Goal: Task Accomplishment & Management: Use online tool/utility

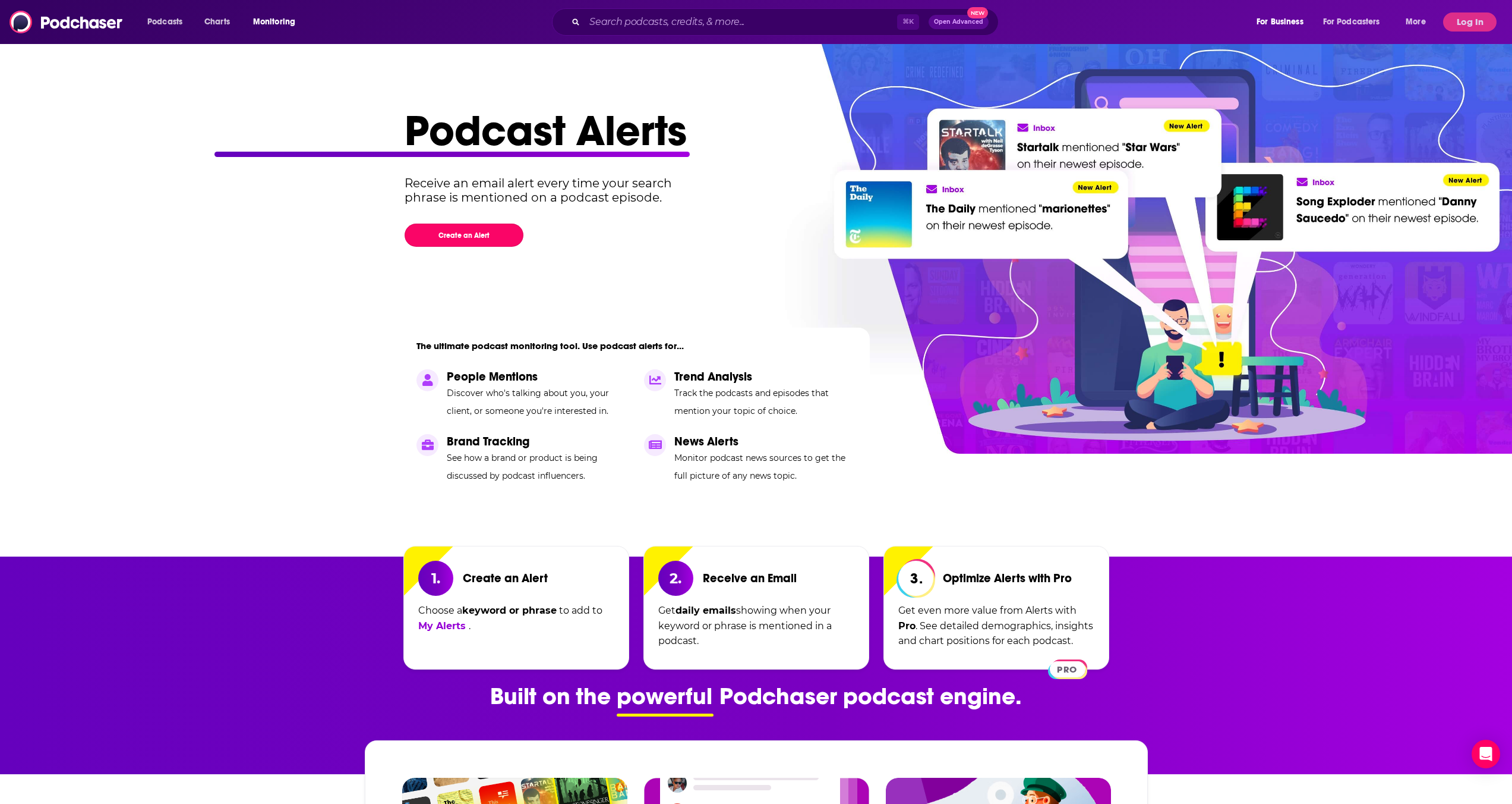
click at [478, 232] on button "Create an Alert" at bounding box center [464, 235] width 119 height 23
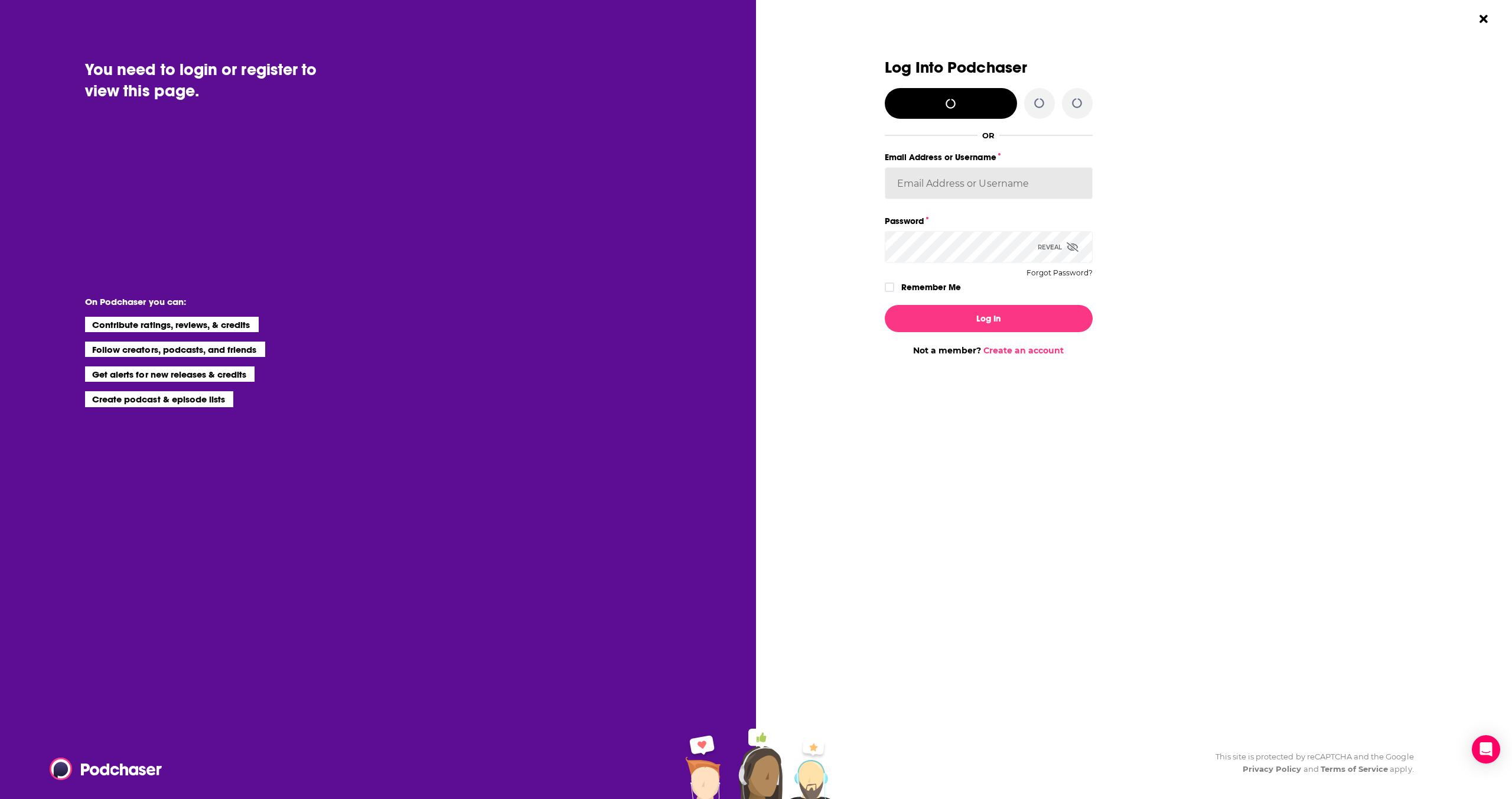
type input "ShawnAnthony"
click at [890, 292] on label "Dialog" at bounding box center [889, 287] width 10 height 10
click at [924, 319] on button "Log In" at bounding box center [988, 319] width 208 height 27
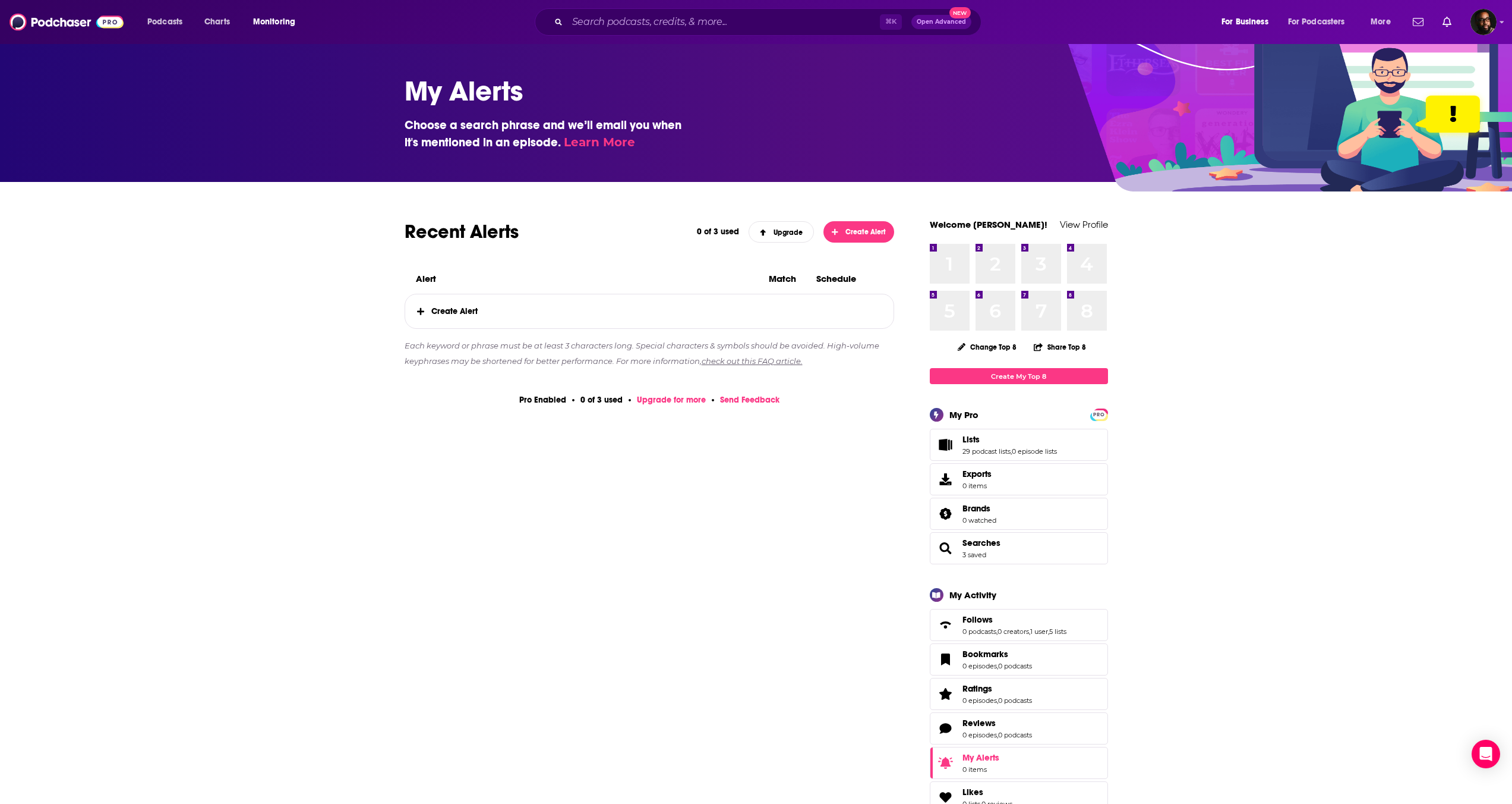
click at [423, 309] on icon at bounding box center [420, 312] width 7 height 8
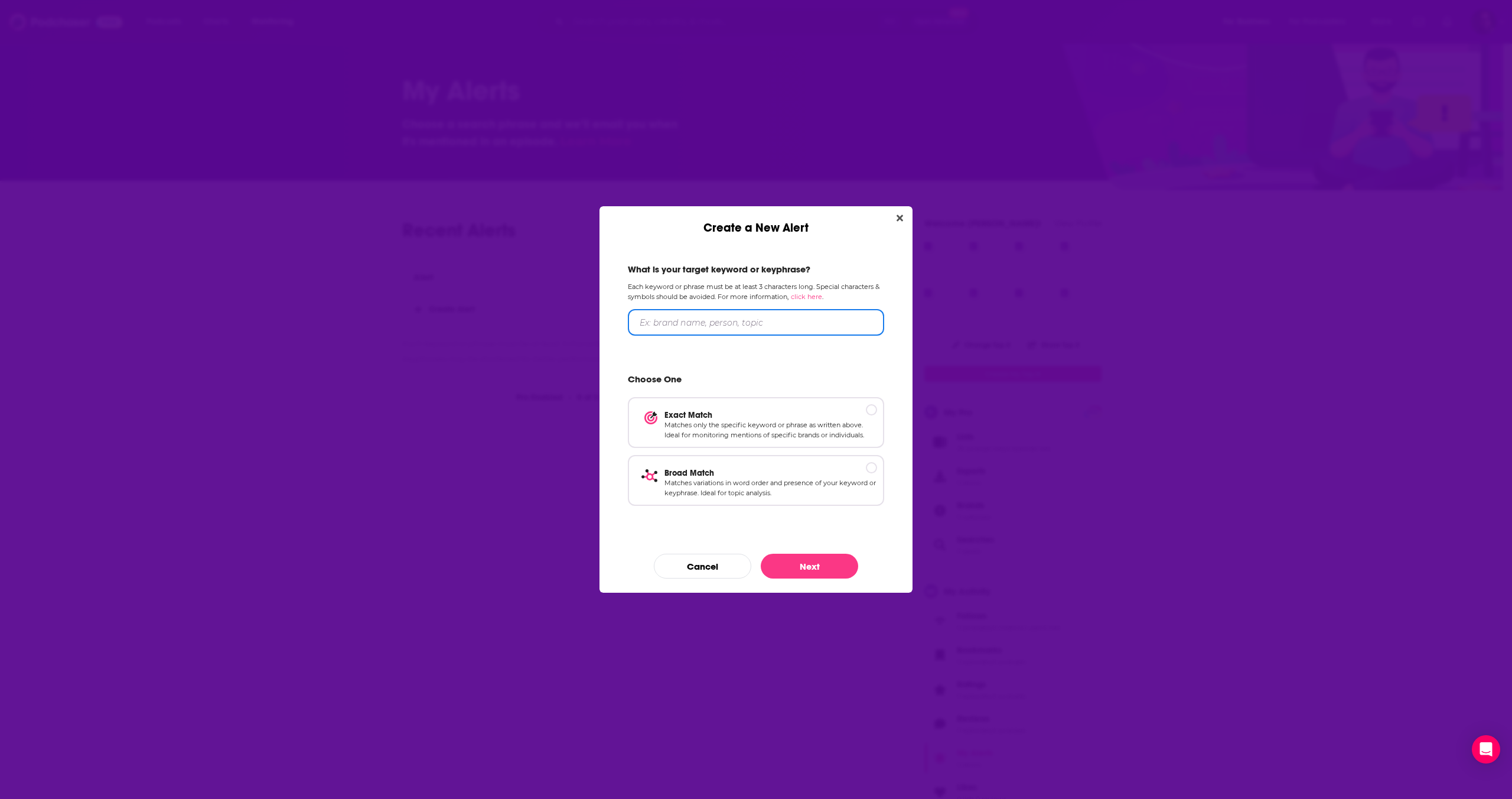
click at [734, 321] on input "Create a New Alert" at bounding box center [756, 322] width 256 height 27
type input "Founder"
click at [871, 411] on p "Exact Match" at bounding box center [771, 414] width 212 height 10
click at [705, 319] on input "Founder" at bounding box center [756, 322] width 256 height 27
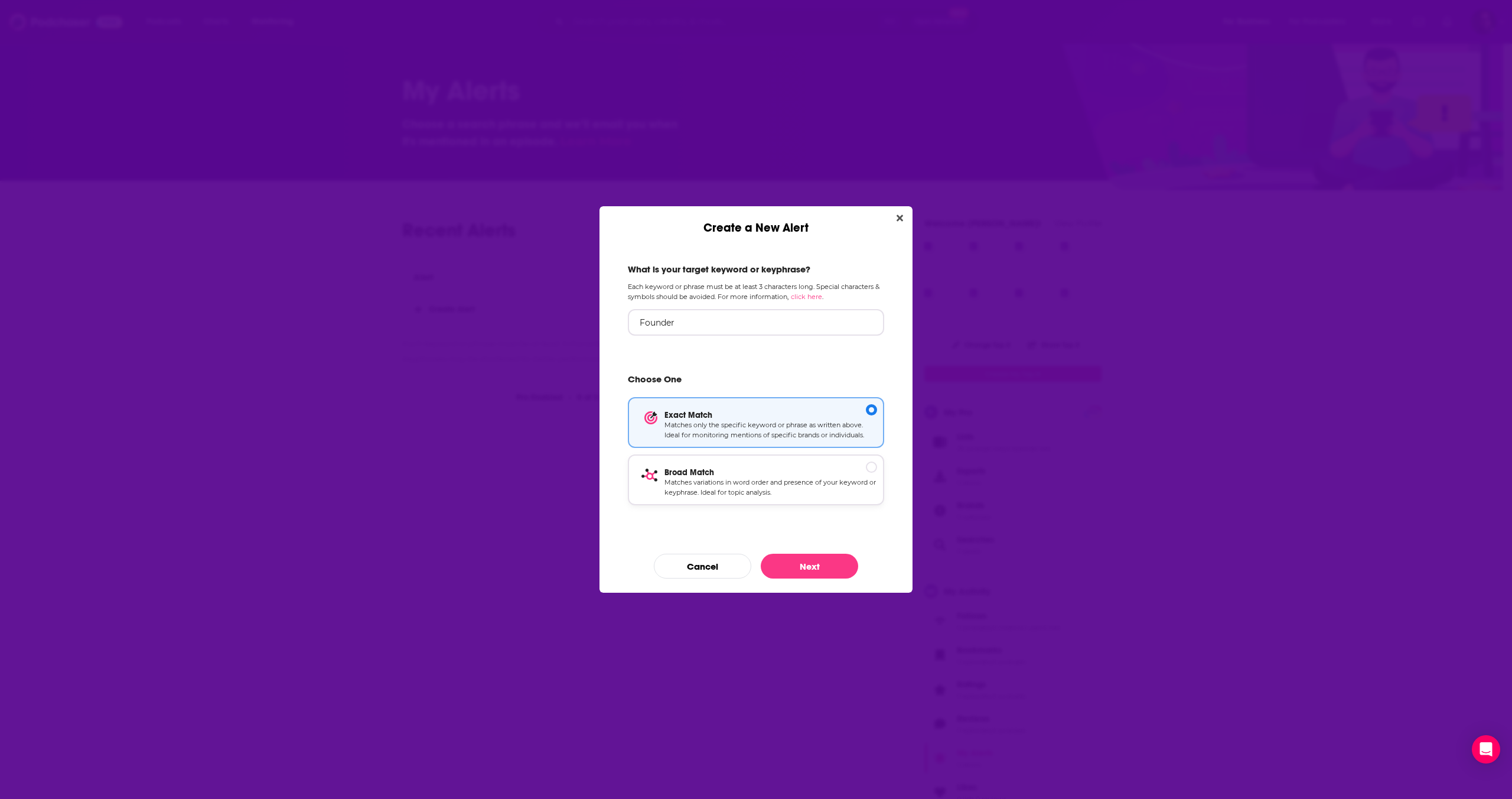
click at [850, 465] on div "Broad Match Matches variations in word order and presence of your keyword or ke…" at bounding box center [756, 480] width 256 height 51
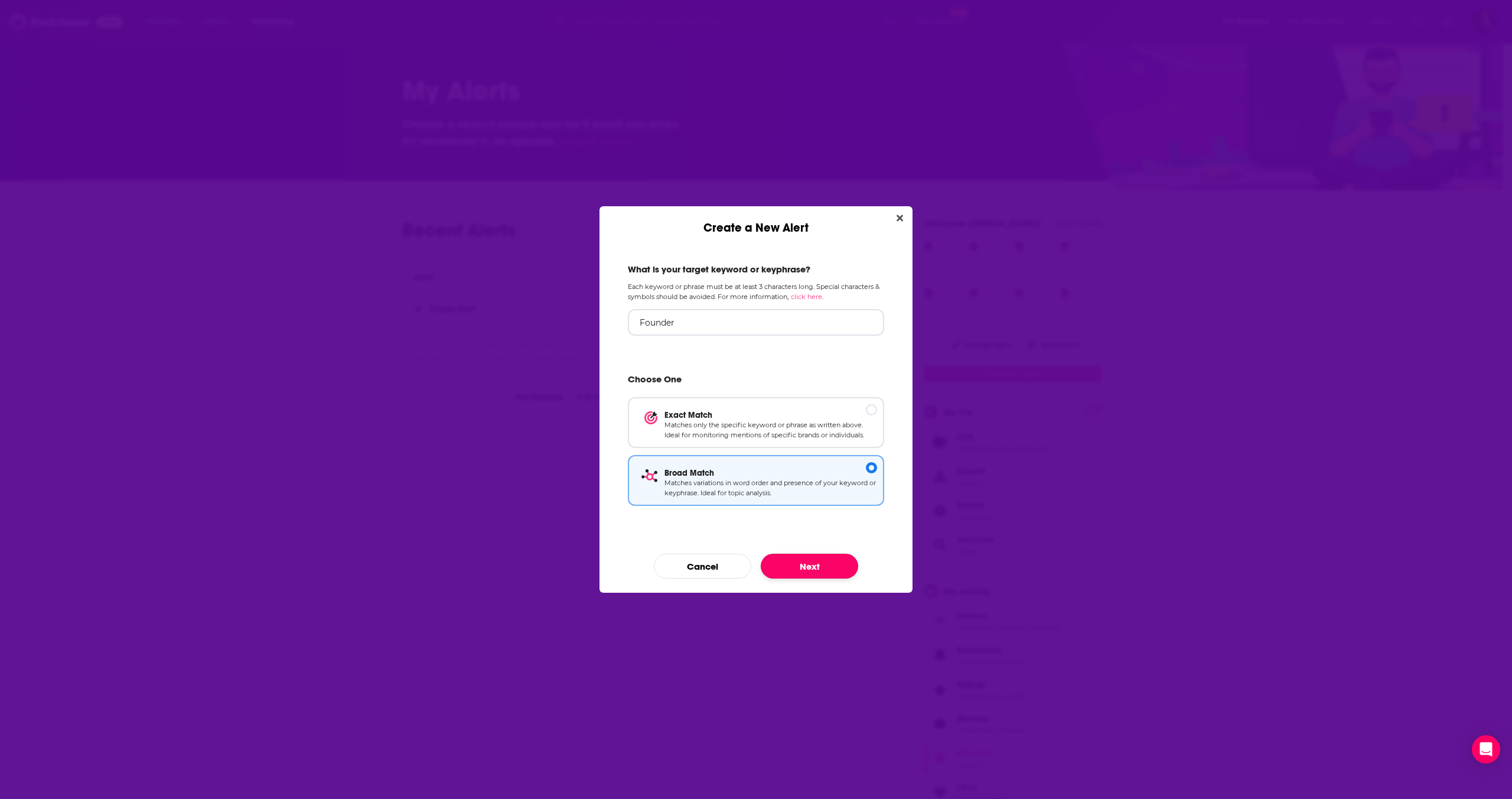
click at [821, 568] on button "Next" at bounding box center [809, 566] width 97 height 25
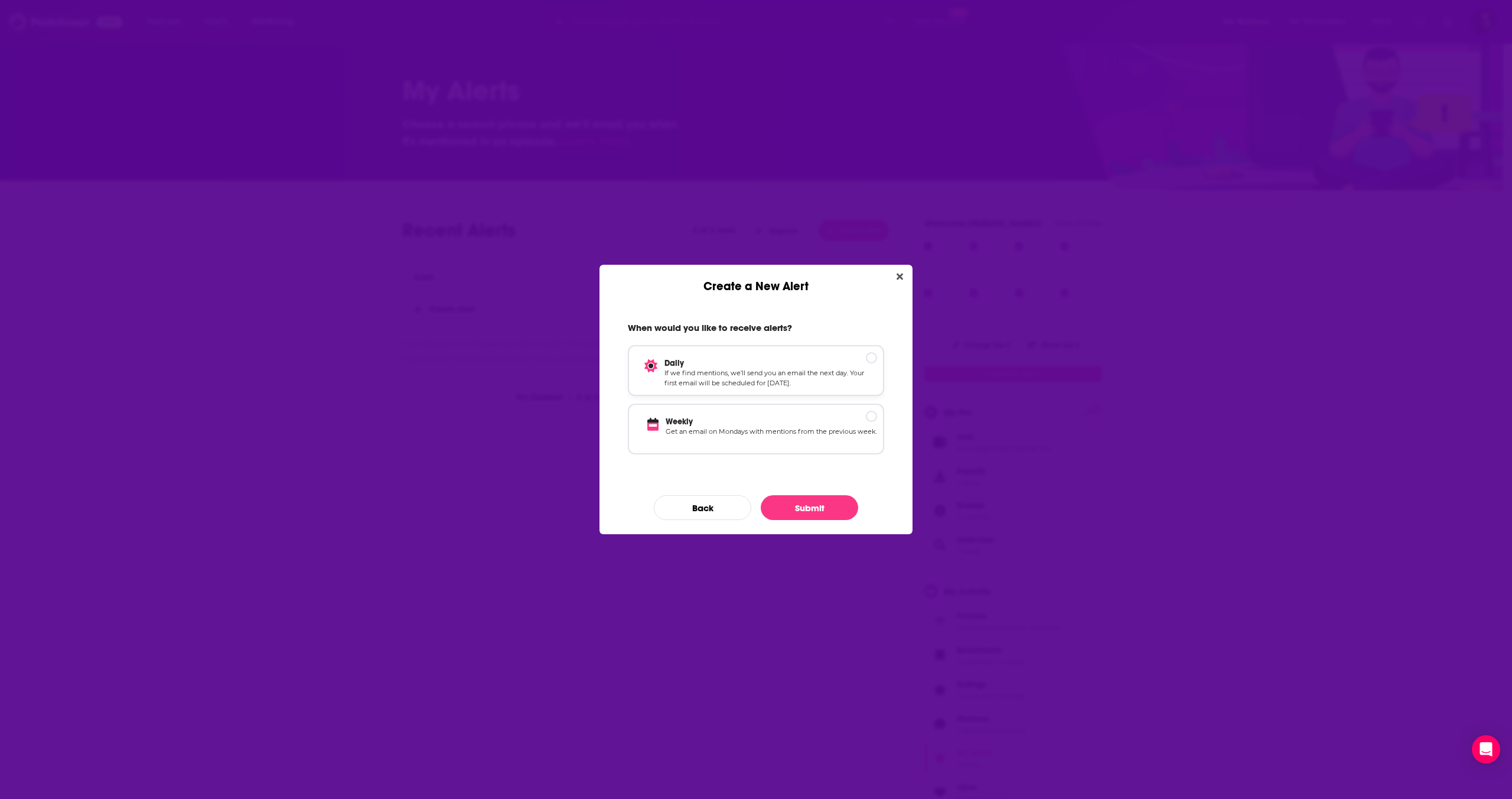
click at [877, 362] on div "Daily If we find mentions, we’ll send you an email the next day. Your first ema…" at bounding box center [756, 370] width 256 height 51
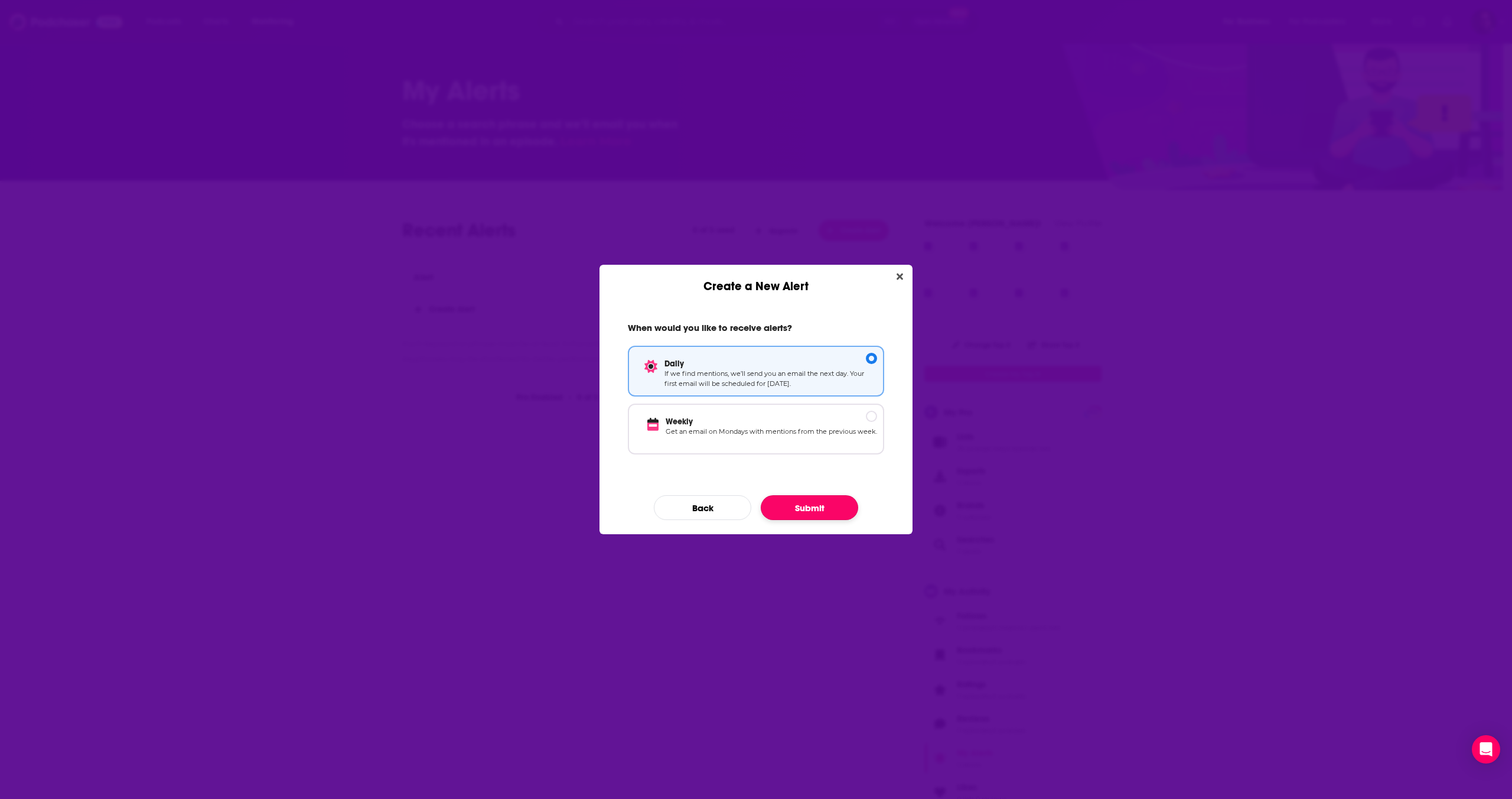
click at [822, 512] on button "Submit" at bounding box center [809, 507] width 97 height 25
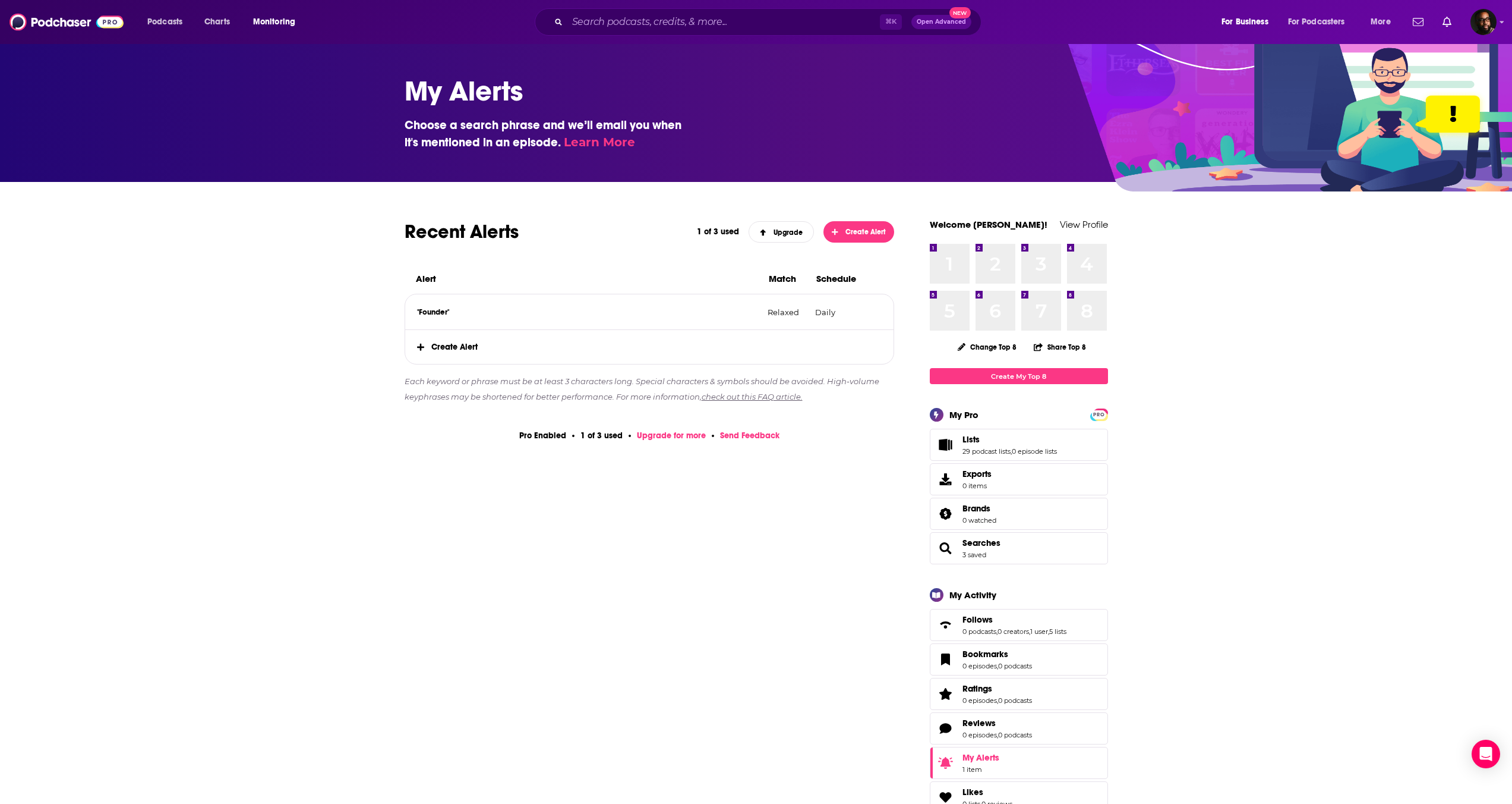
click at [449, 348] on span "Create Alert" at bounding box center [650, 346] width 489 height 34
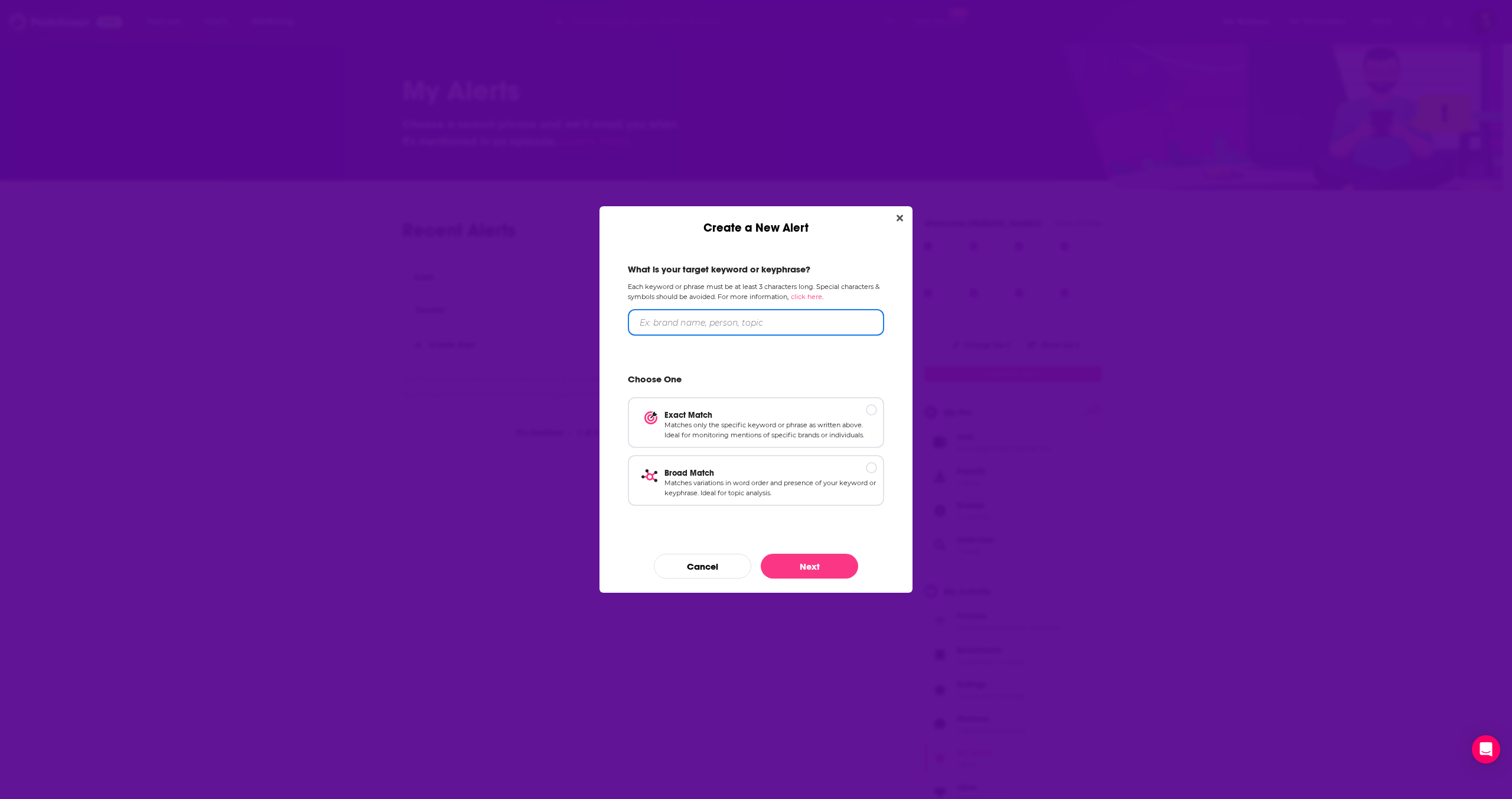
click at [700, 327] on input "Create a New Alert" at bounding box center [756, 322] width 256 height 27
type input "Co-Founder"
click at [871, 472] on p "Broad Match" at bounding box center [771, 472] width 212 height 10
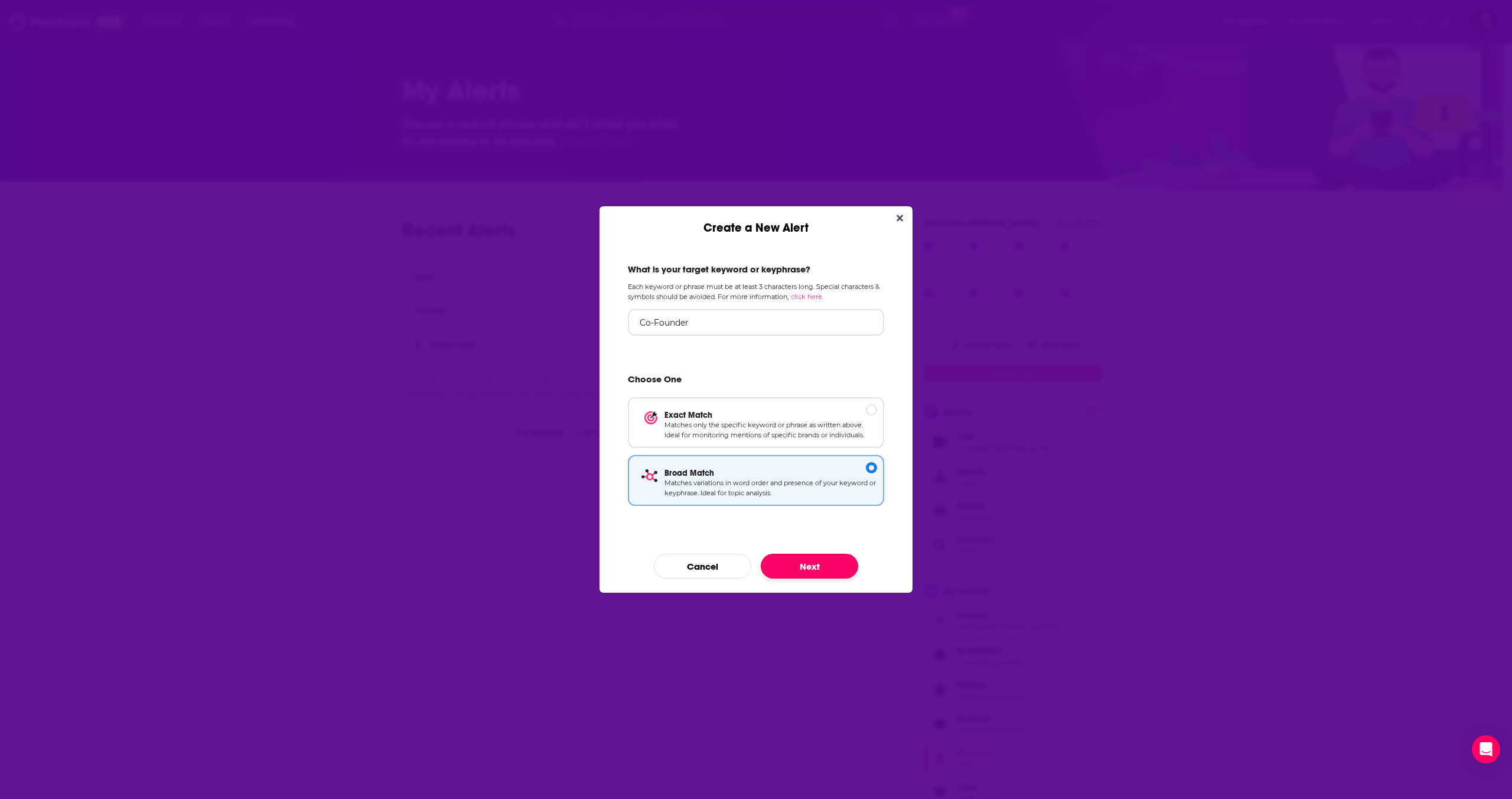
click at [808, 568] on button "Next" at bounding box center [809, 566] width 97 height 25
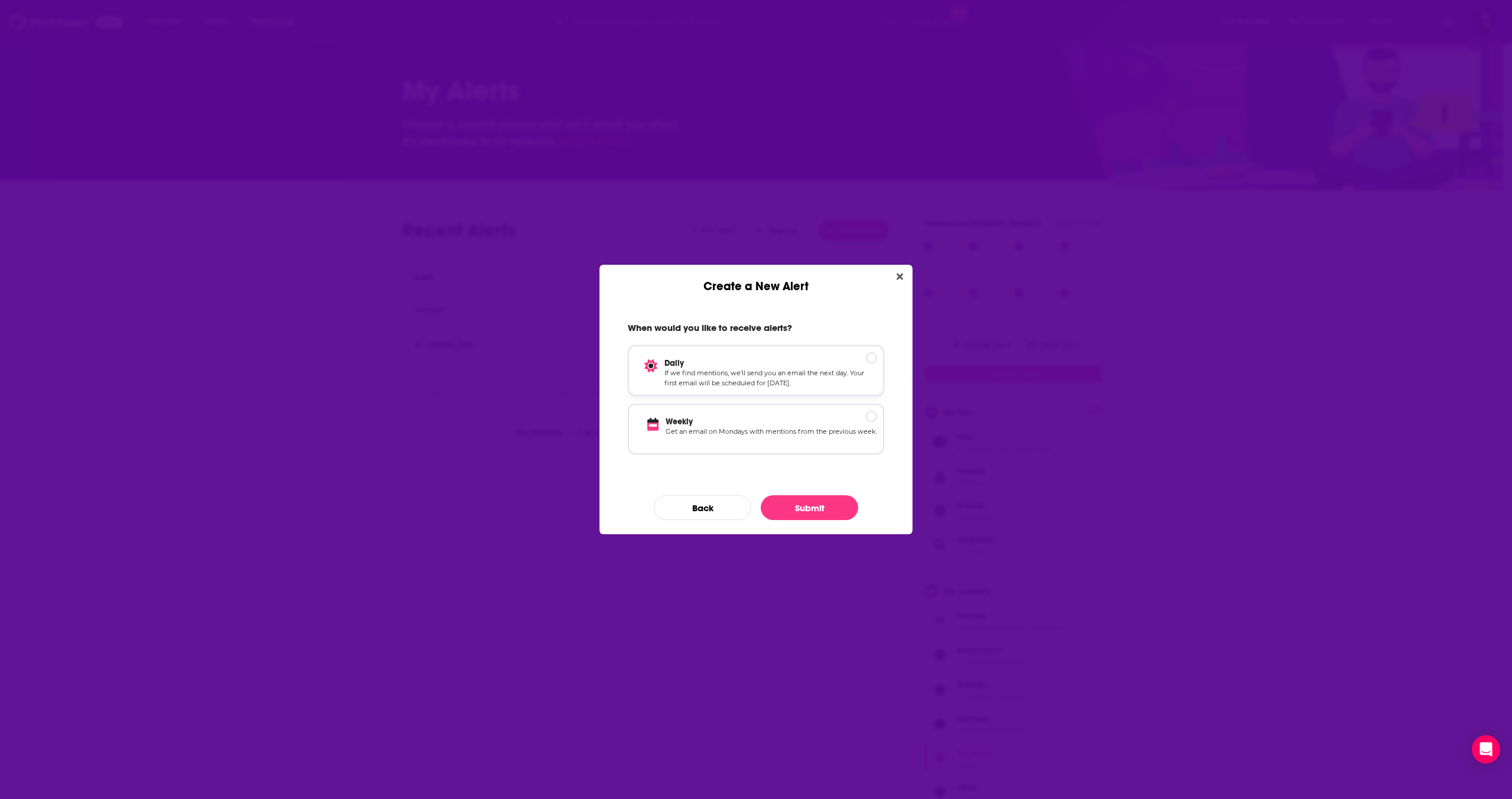
click at [847, 362] on p "Daily" at bounding box center [771, 362] width 212 height 10
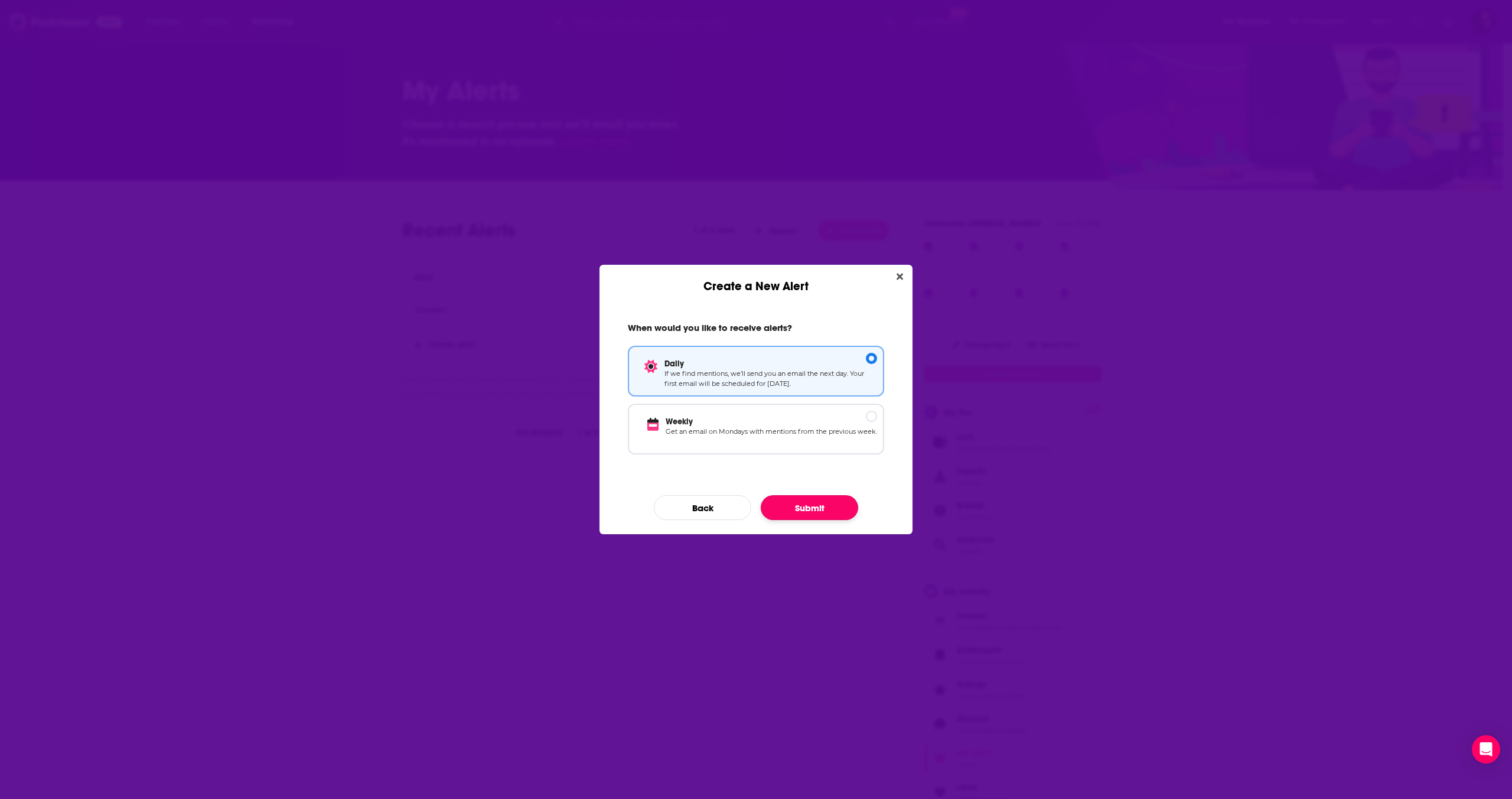
click at [832, 510] on button "Submit" at bounding box center [809, 507] width 97 height 25
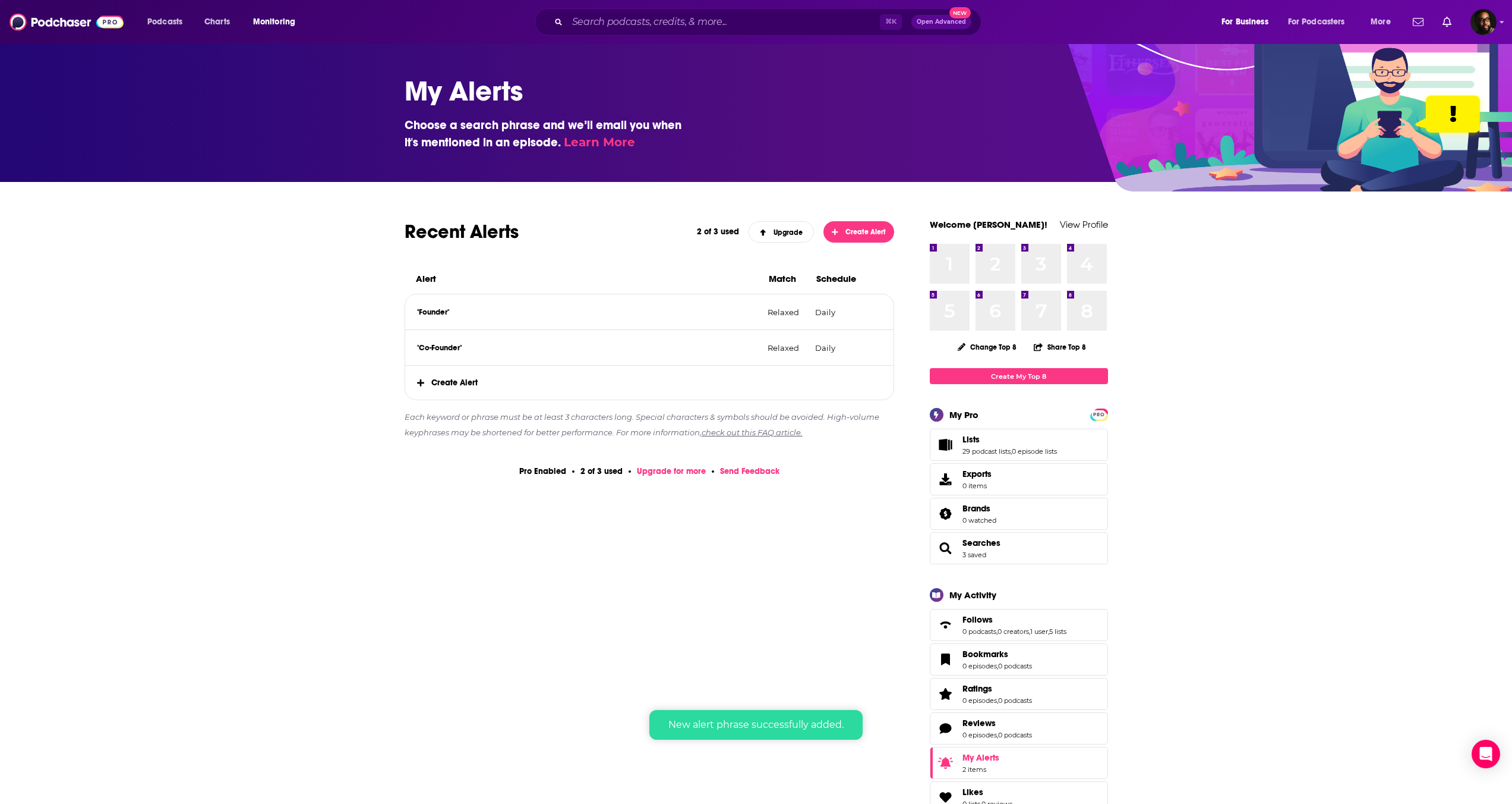
click at [447, 382] on span "Create Alert" at bounding box center [650, 382] width 489 height 34
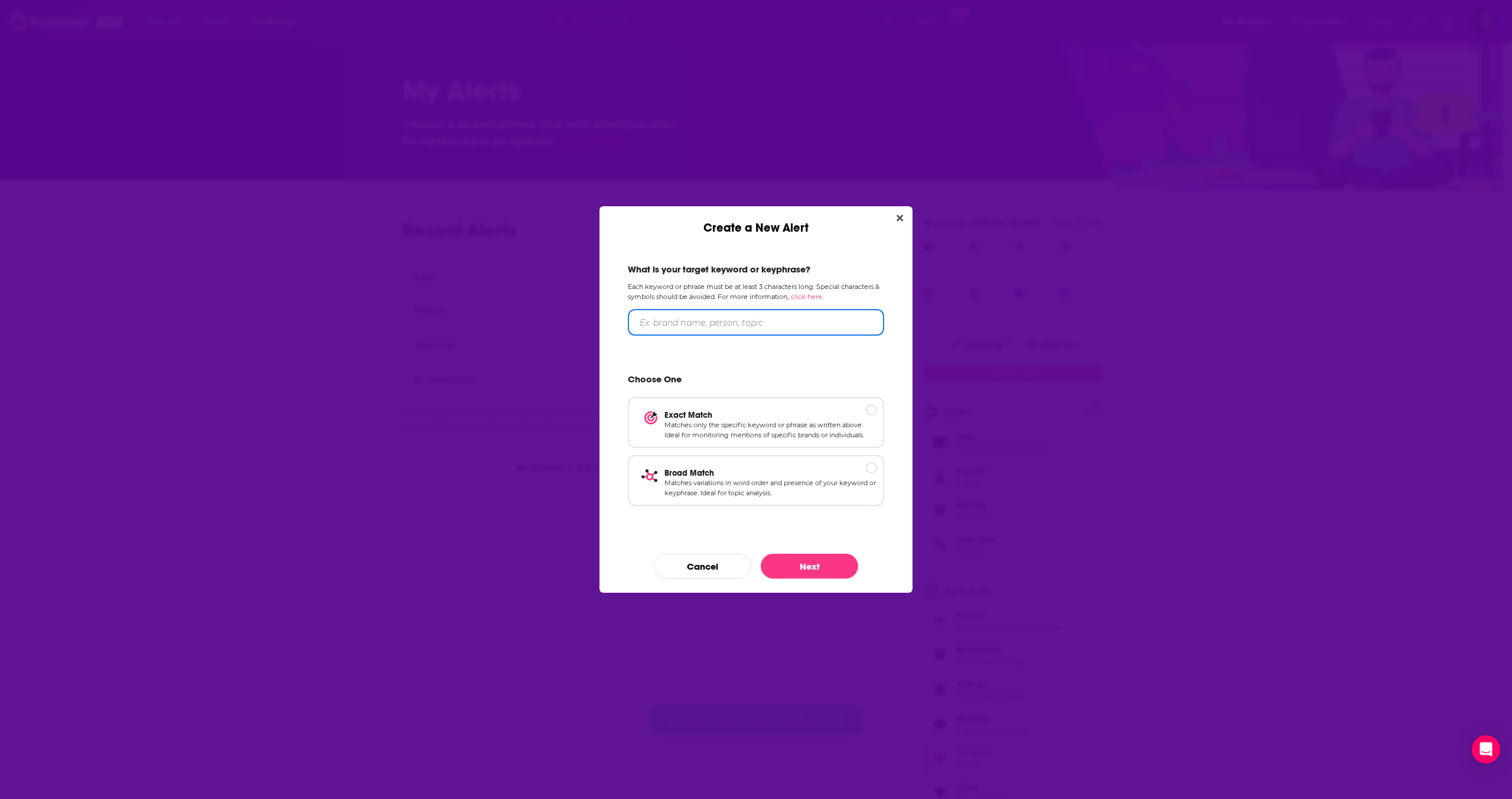
click at [696, 318] on input "Create a New Alert" at bounding box center [756, 322] width 256 height 27
type input "CEO"
click at [769, 493] on p "Matches variations in word order and presence of your keyword or keyphrase. Ide…" at bounding box center [771, 488] width 212 height 21
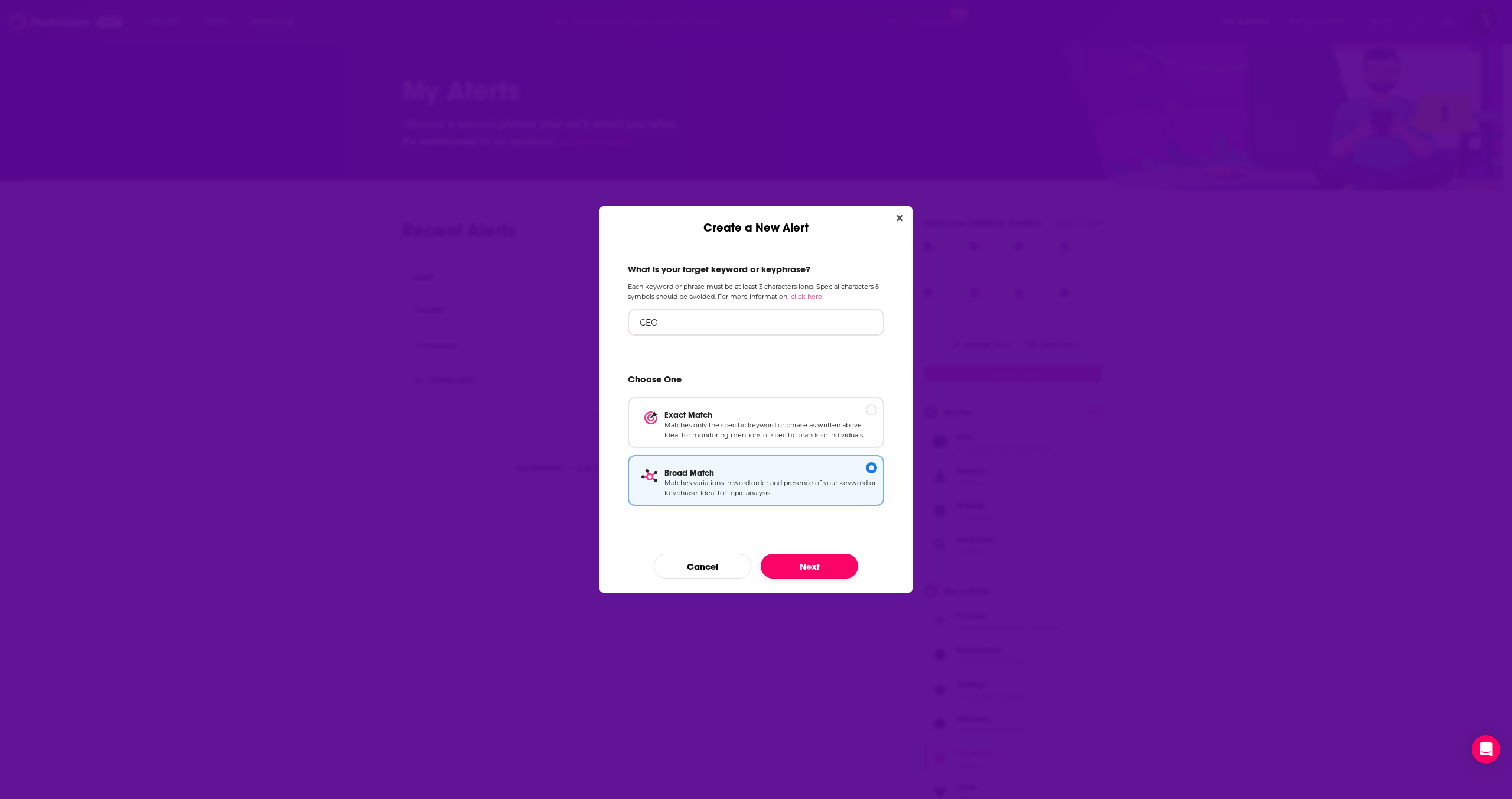
click at [825, 572] on button "Next" at bounding box center [809, 566] width 97 height 25
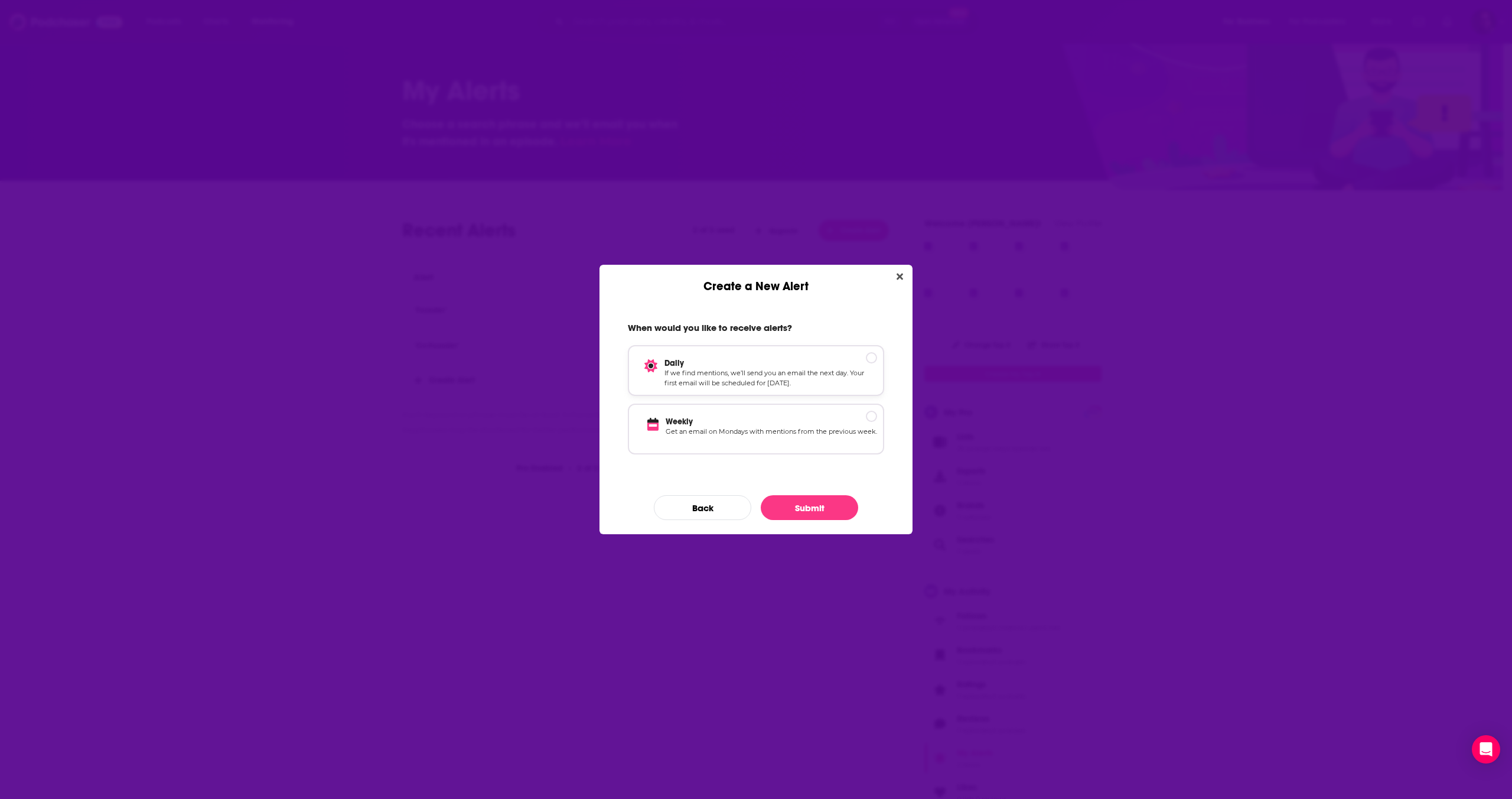
click at [830, 371] on p "If we find mentions, we’ll send you an email the next day. Your first email wil…" at bounding box center [771, 378] width 212 height 21
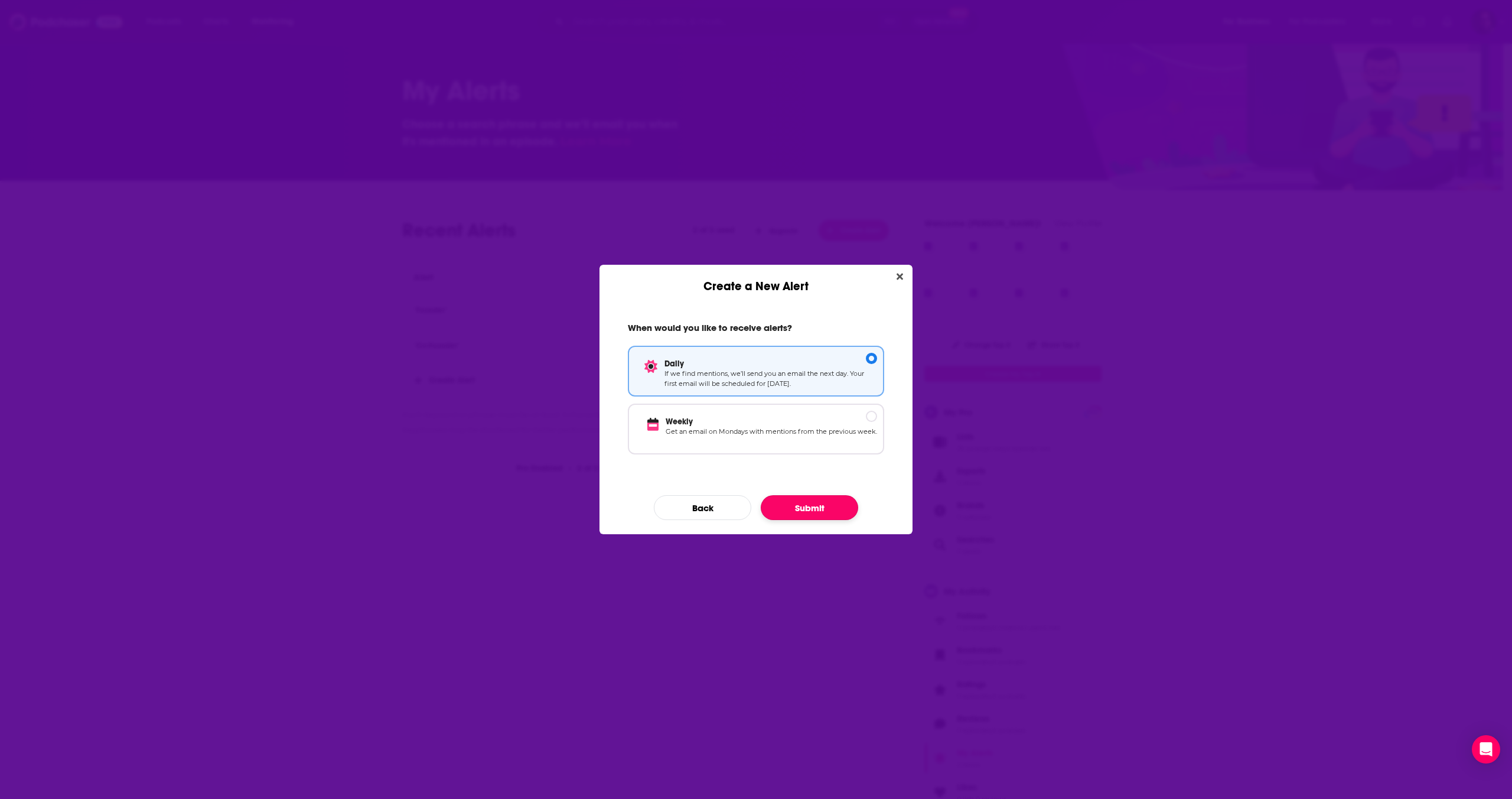
click at [836, 506] on button "Submit" at bounding box center [809, 507] width 97 height 25
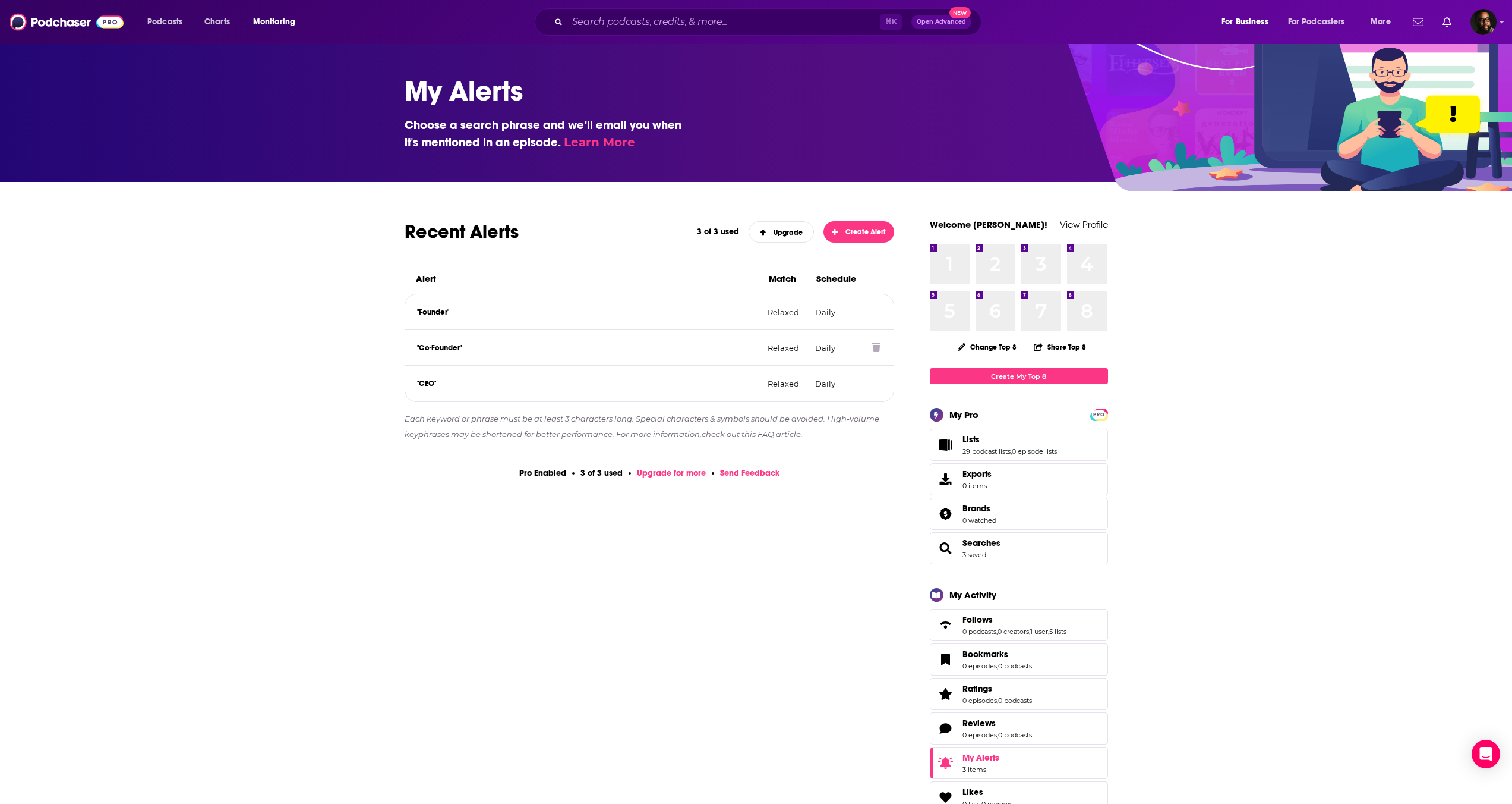
click at [879, 350] on icon at bounding box center [877, 348] width 8 height 10
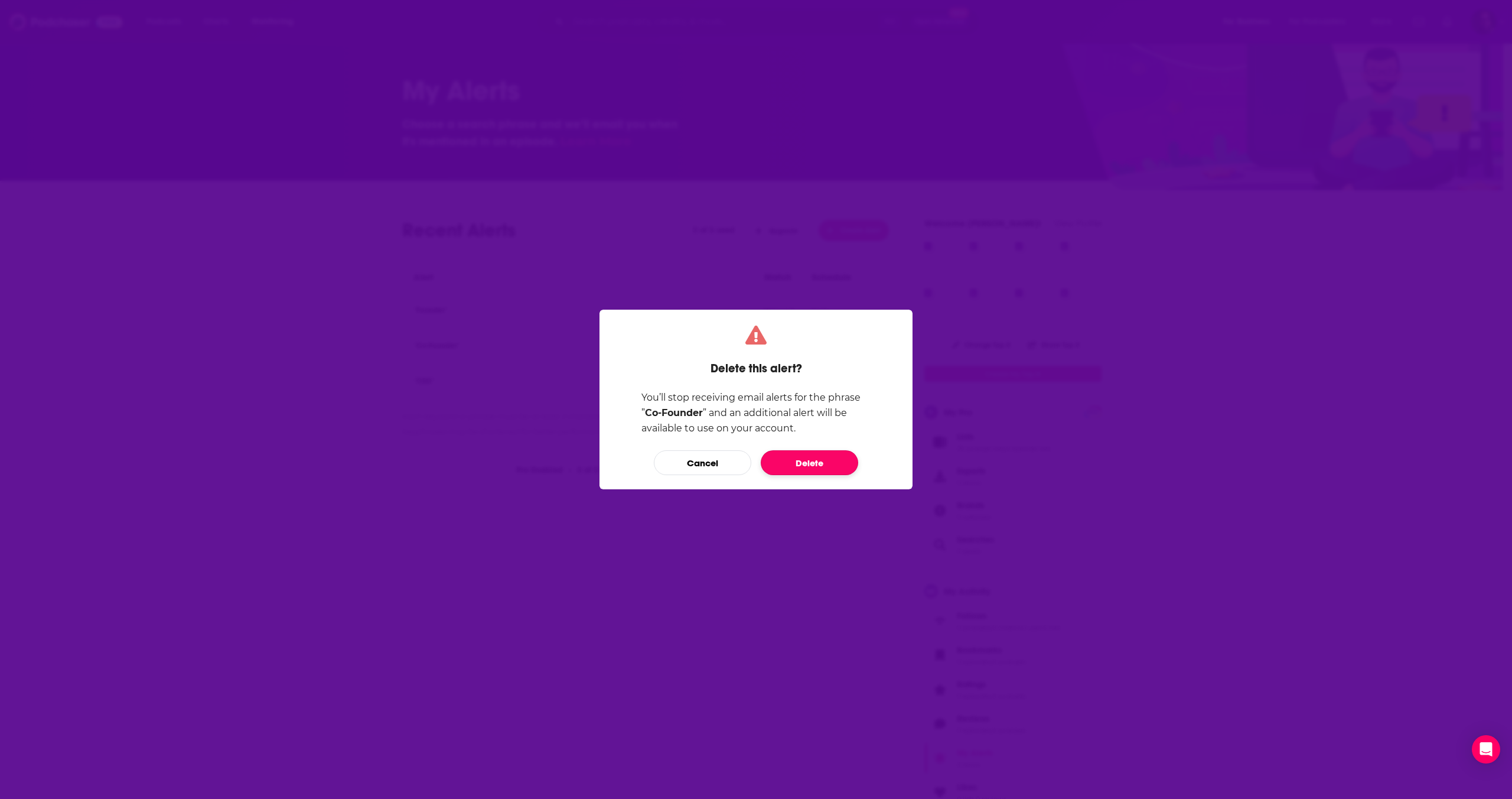
click at [818, 467] on button "Delete" at bounding box center [809, 463] width 97 height 25
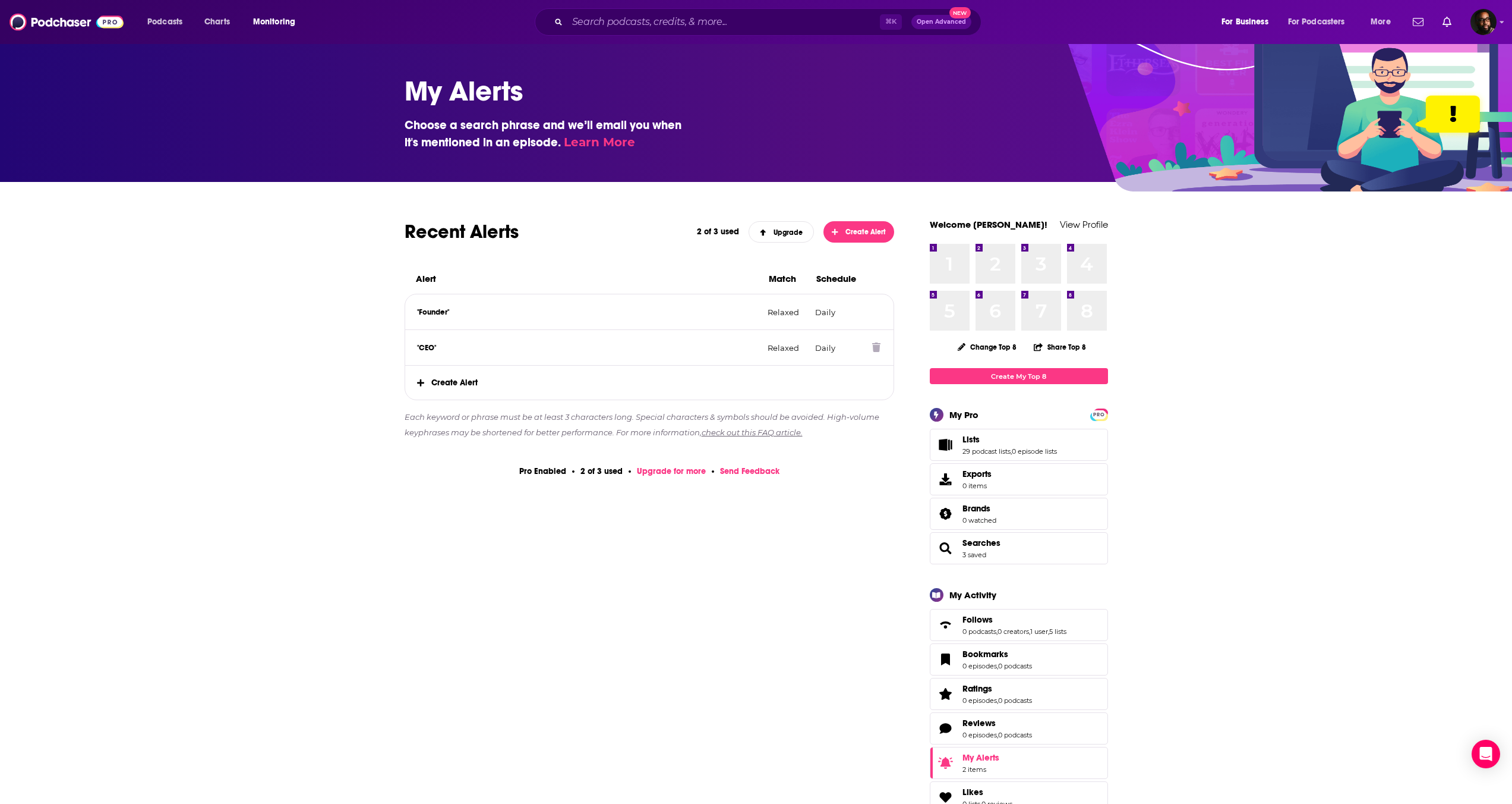
click at [874, 347] on icon at bounding box center [877, 348] width 8 height 10
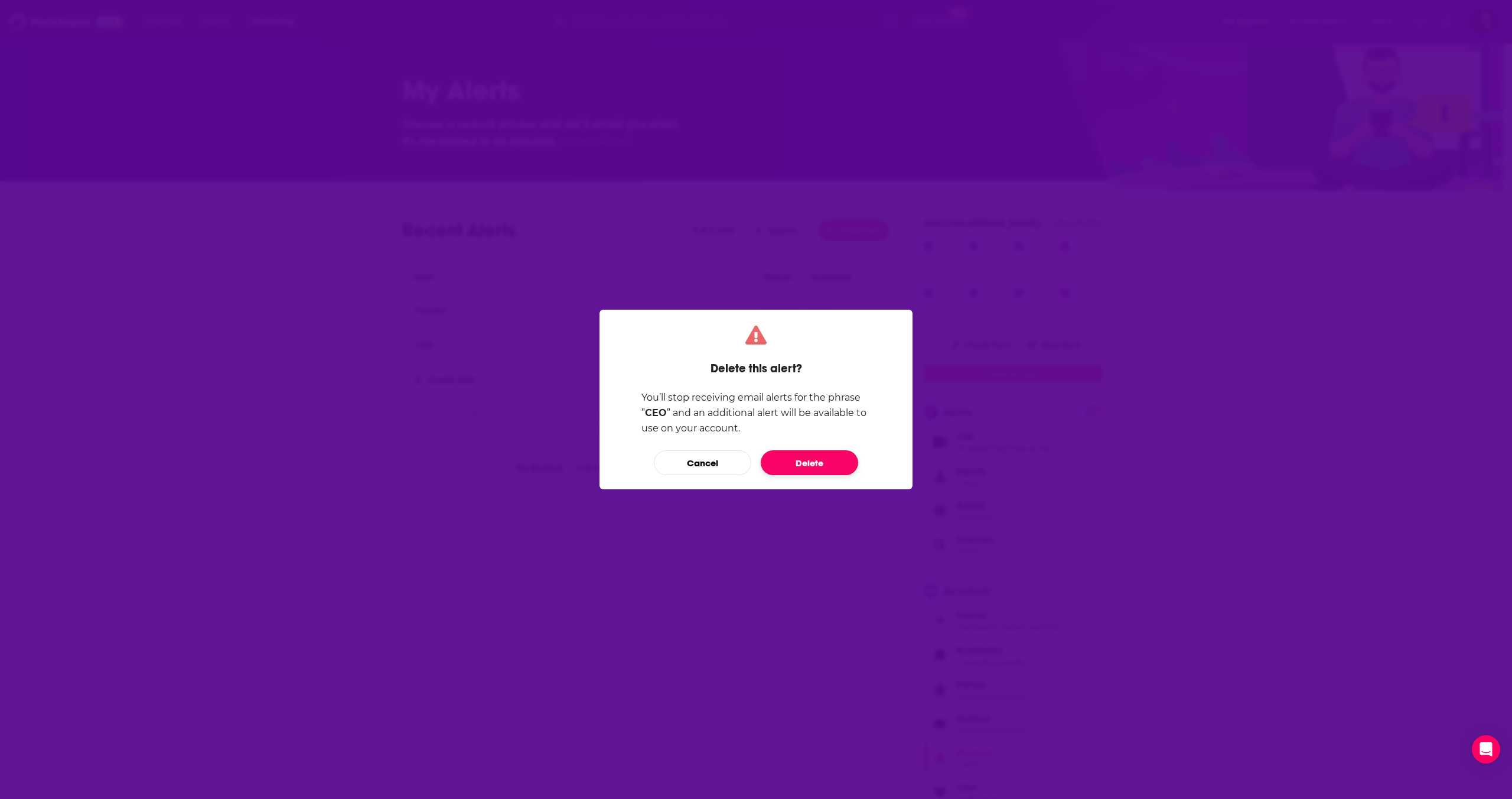
click at [808, 467] on button "Delete" at bounding box center [809, 463] width 97 height 25
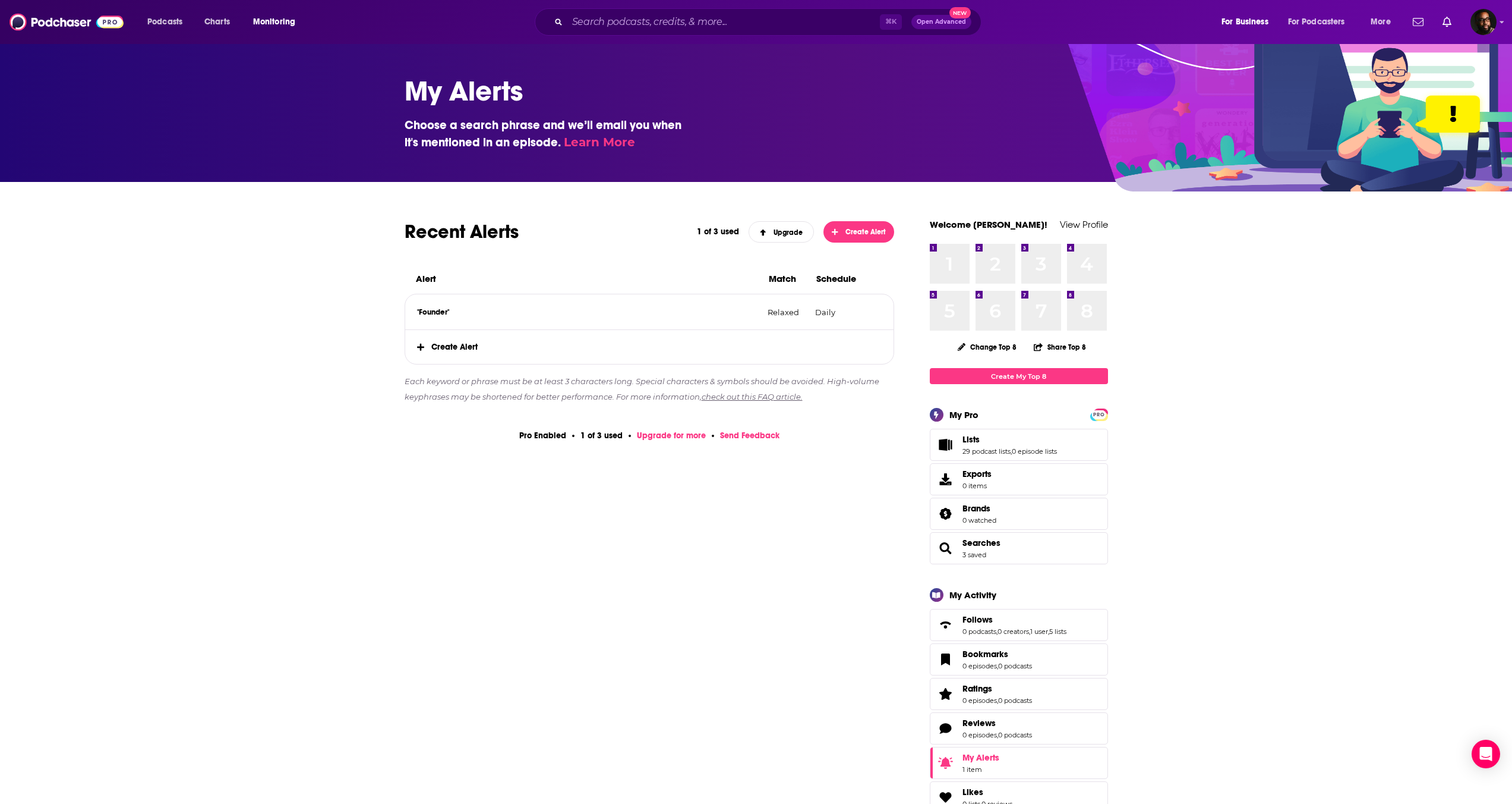
click at [469, 350] on span "Create Alert" at bounding box center [650, 346] width 489 height 34
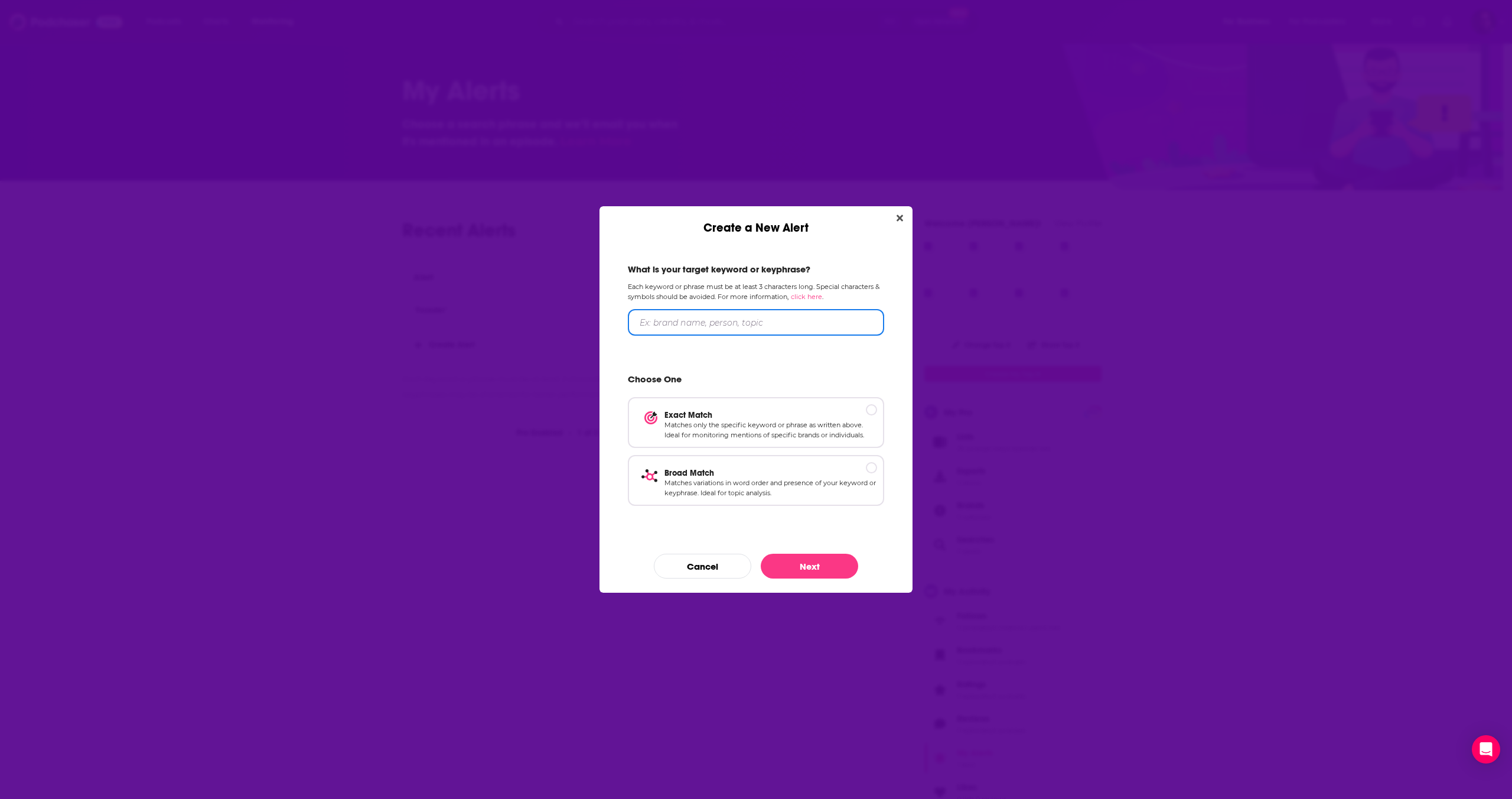
click at [683, 319] on input "Create a New Alert" at bounding box center [756, 322] width 256 height 27
type input "Entrepreneur"
click at [860, 480] on p "Matches variations in word order and presence of your keyword or keyphrase. Ide…" at bounding box center [771, 488] width 212 height 21
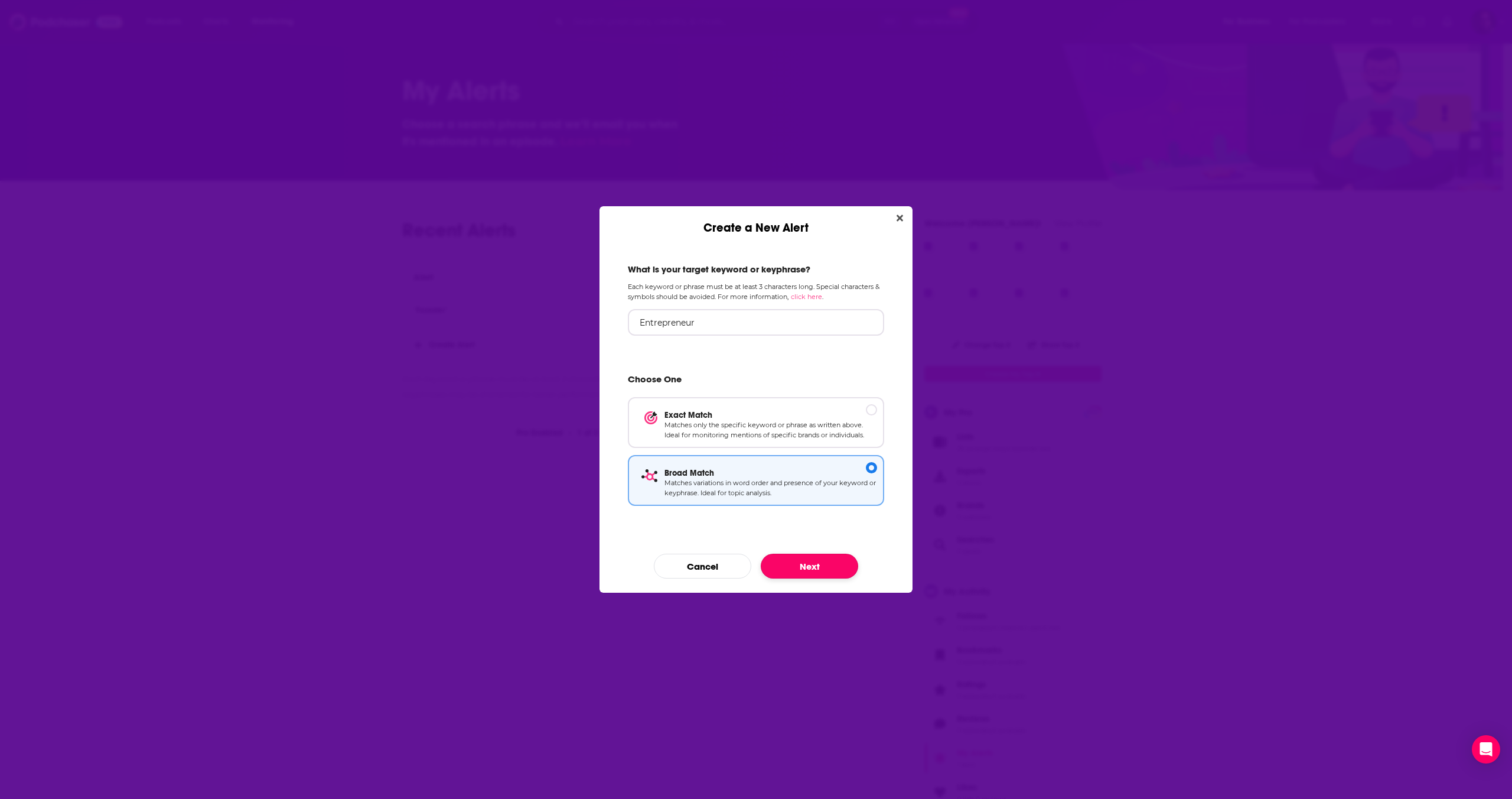
click at [833, 572] on button "Next" at bounding box center [809, 566] width 97 height 25
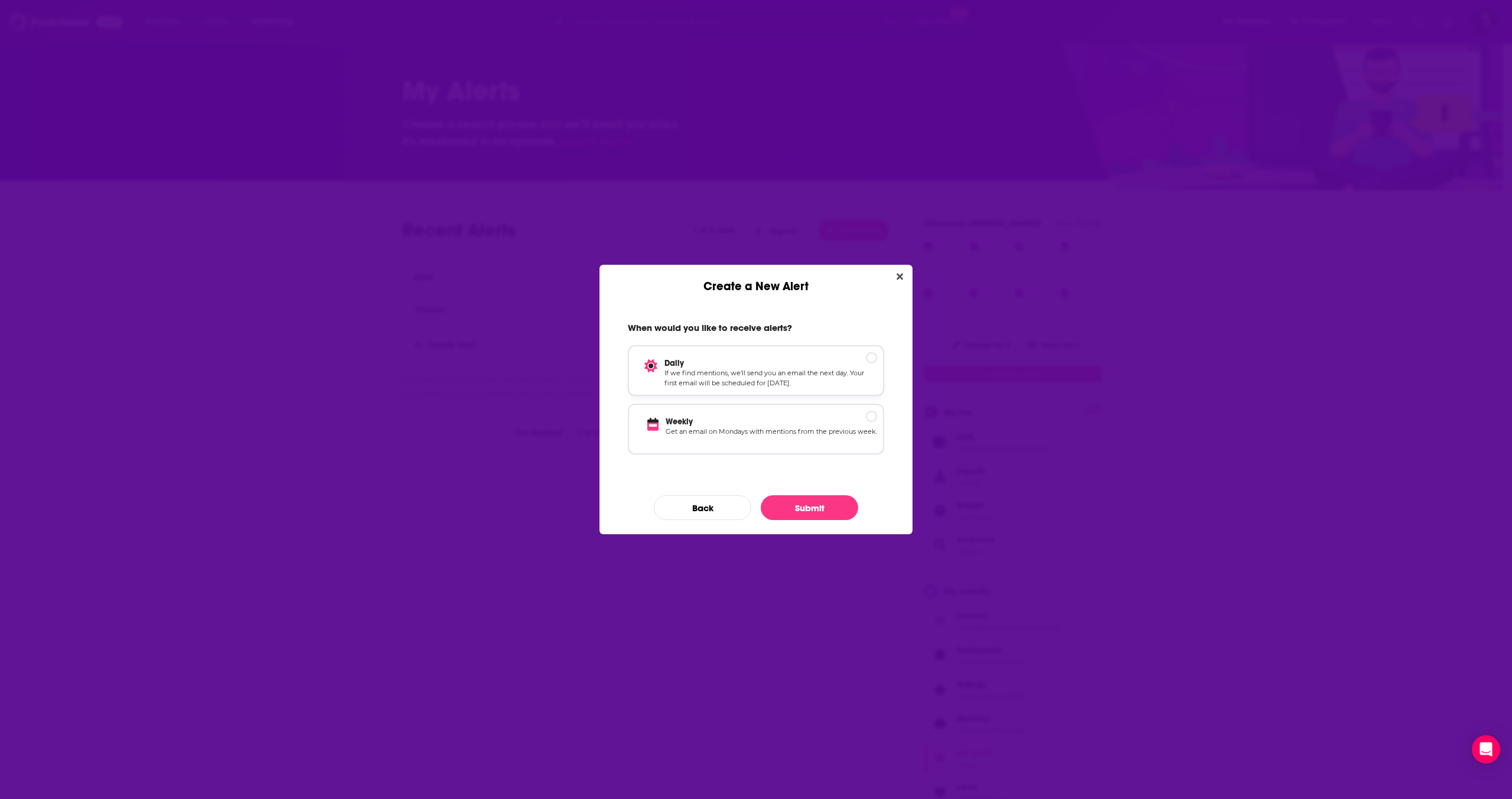
click at [867, 361] on p "Daily" at bounding box center [771, 362] width 212 height 10
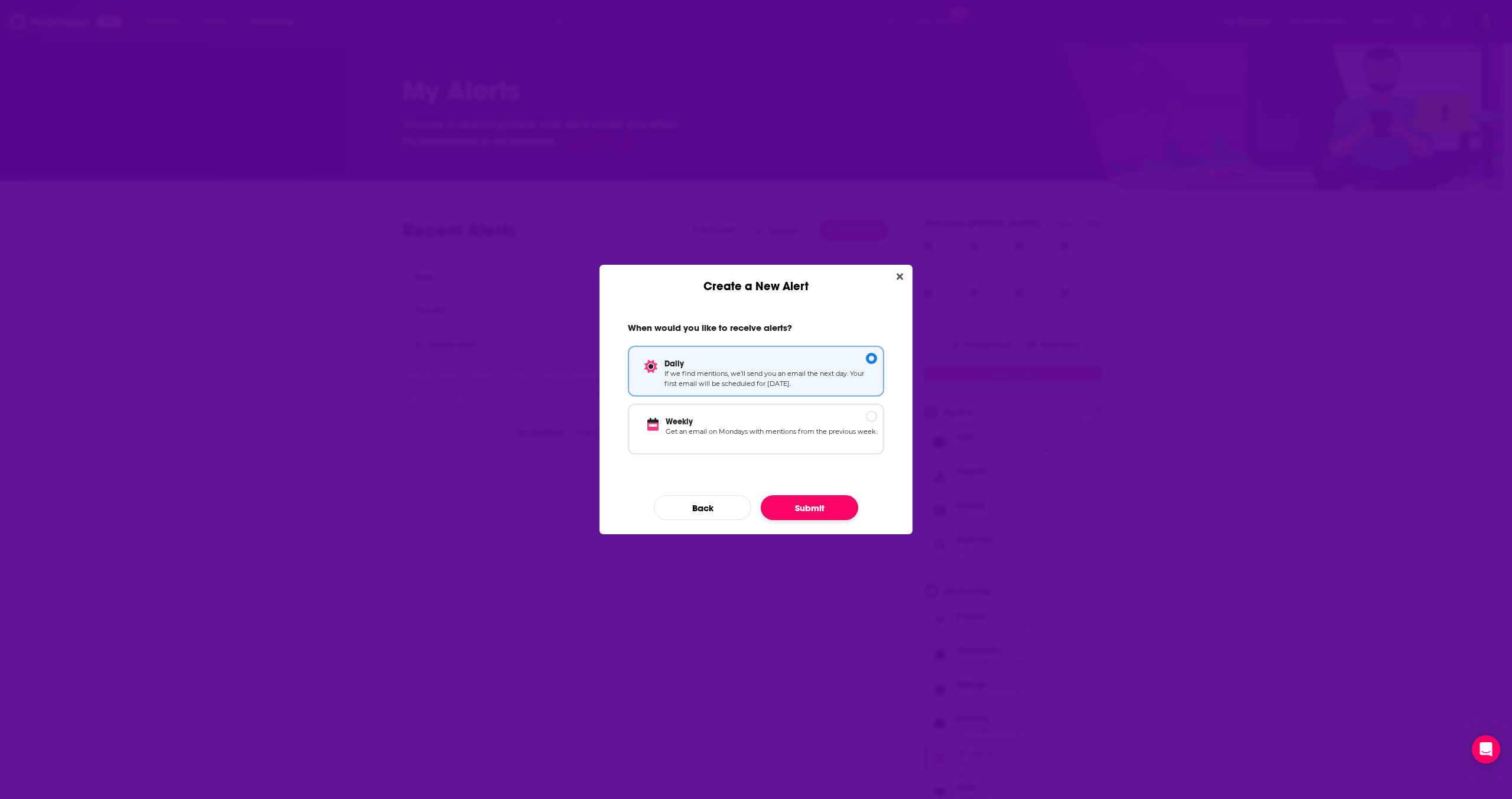
click at [829, 518] on button "Submit" at bounding box center [809, 507] width 97 height 25
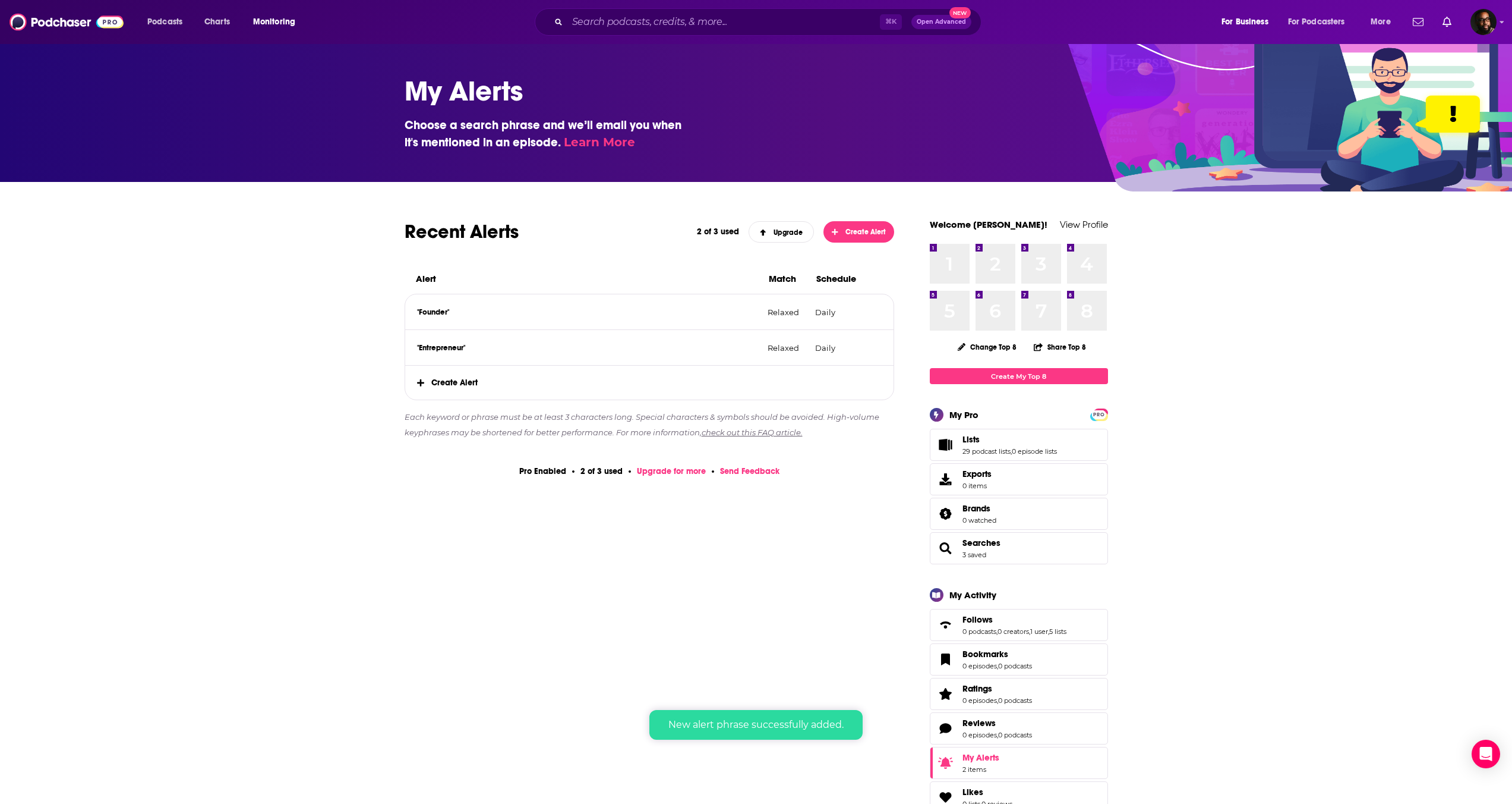
click at [458, 385] on span "Create Alert" at bounding box center [650, 382] width 489 height 34
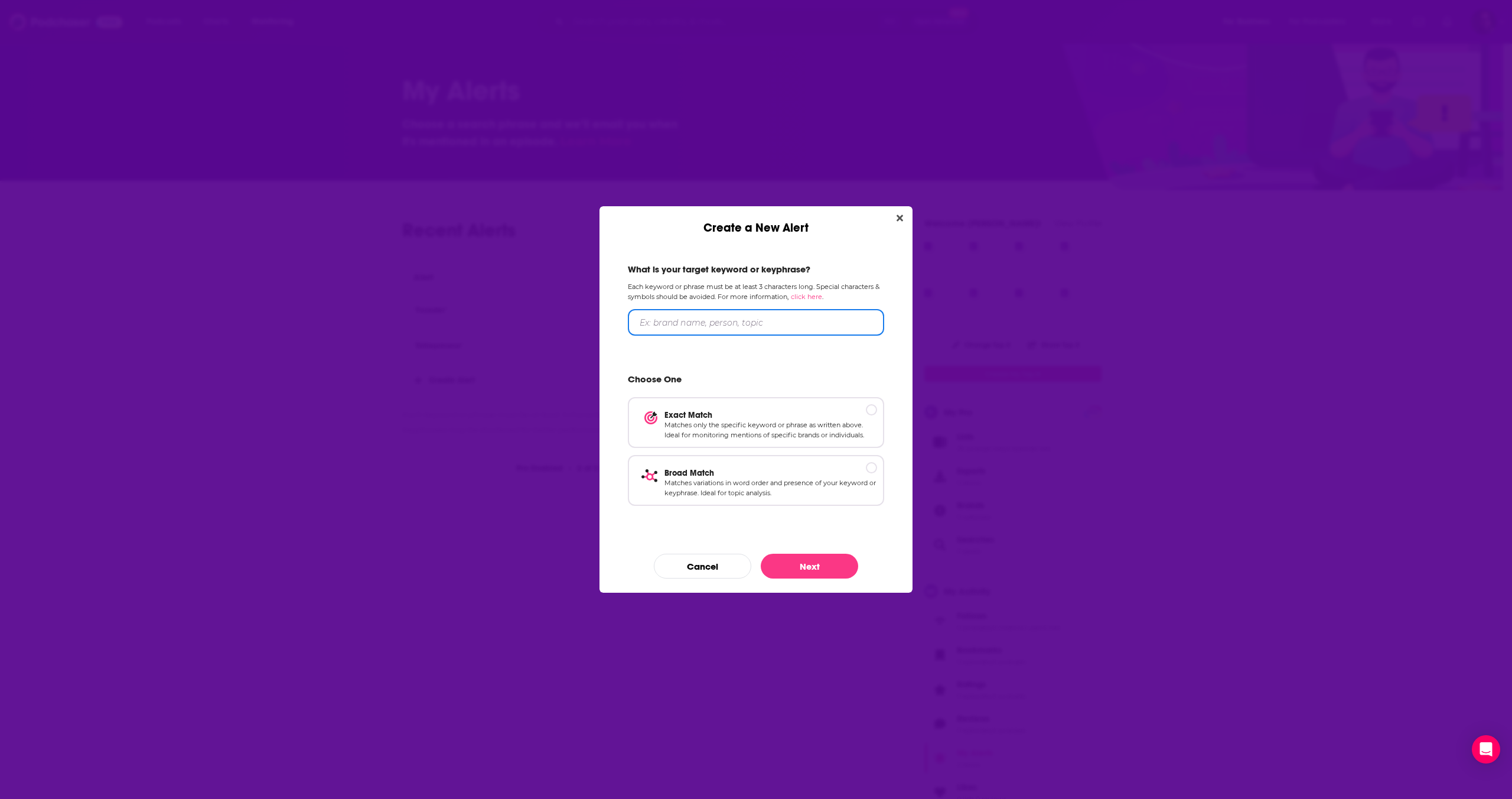
click at [687, 328] on input "Create a New Alert" at bounding box center [756, 322] width 256 height 27
type input "Investor"
click at [869, 474] on p "Broad Match" at bounding box center [771, 472] width 212 height 10
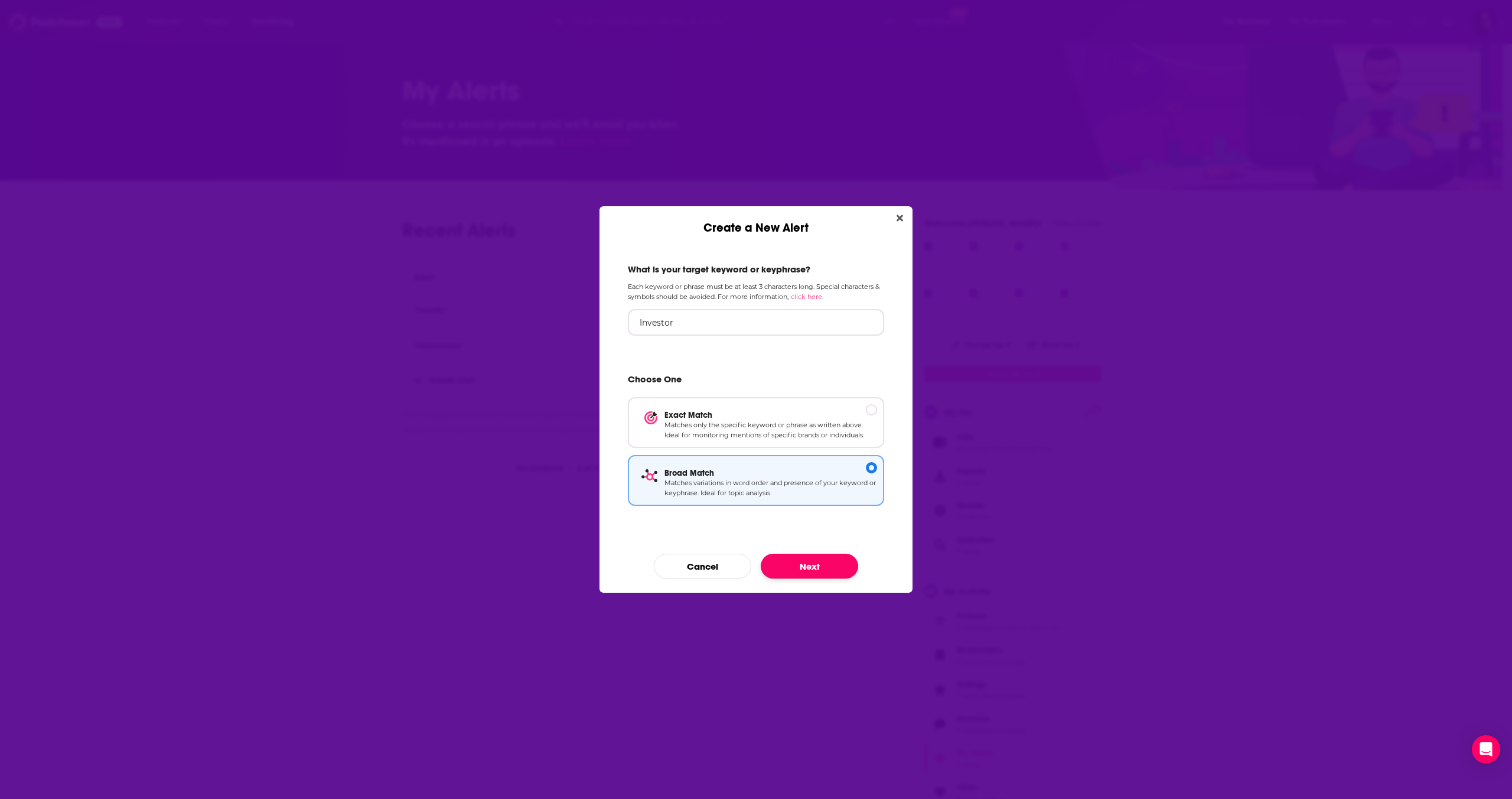
click at [838, 572] on button "Next" at bounding box center [809, 566] width 97 height 25
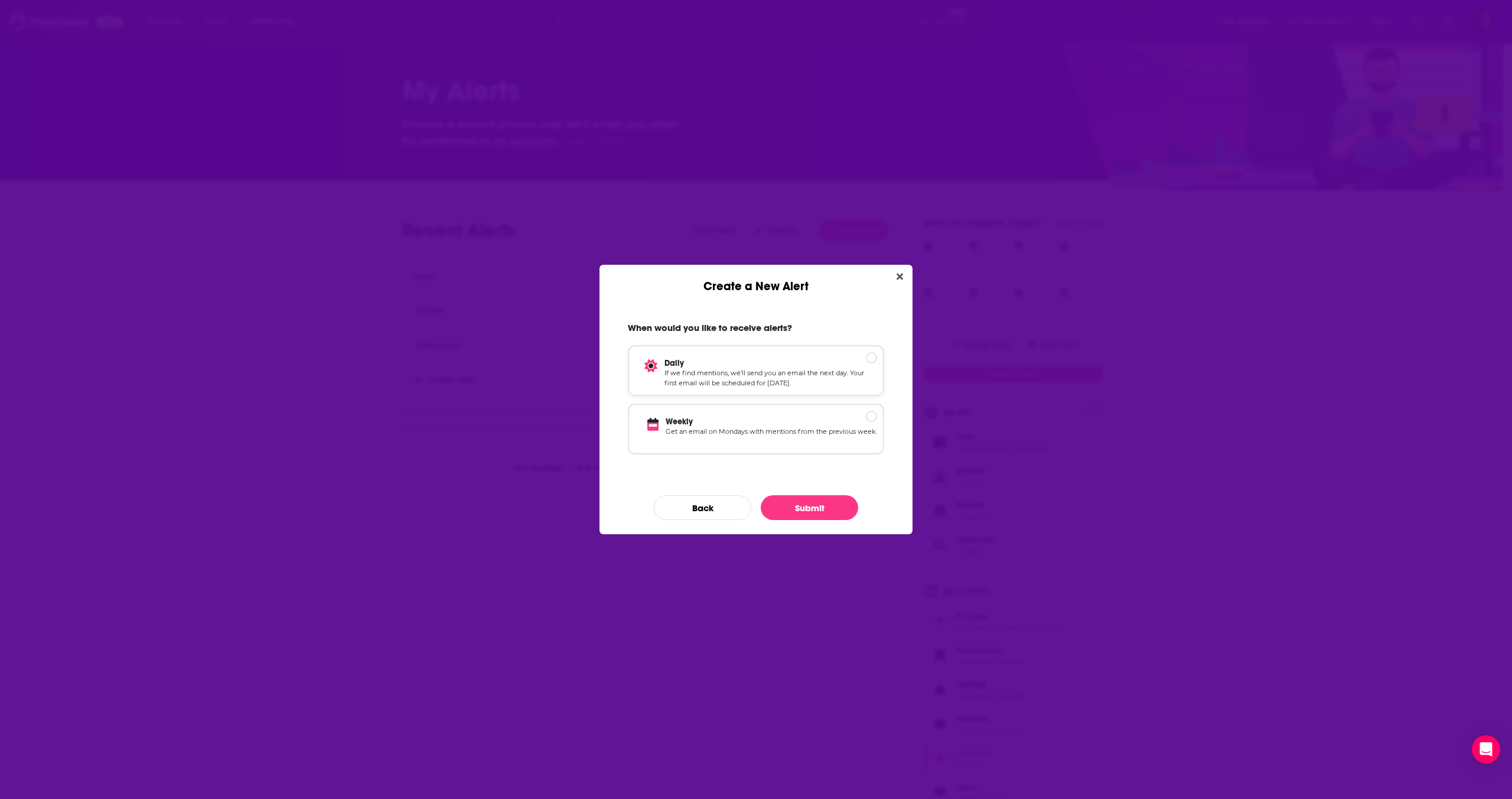
click at [823, 379] on p "If we find mentions, we’ll send you an email the next day. Your first email wil…" at bounding box center [771, 378] width 212 height 21
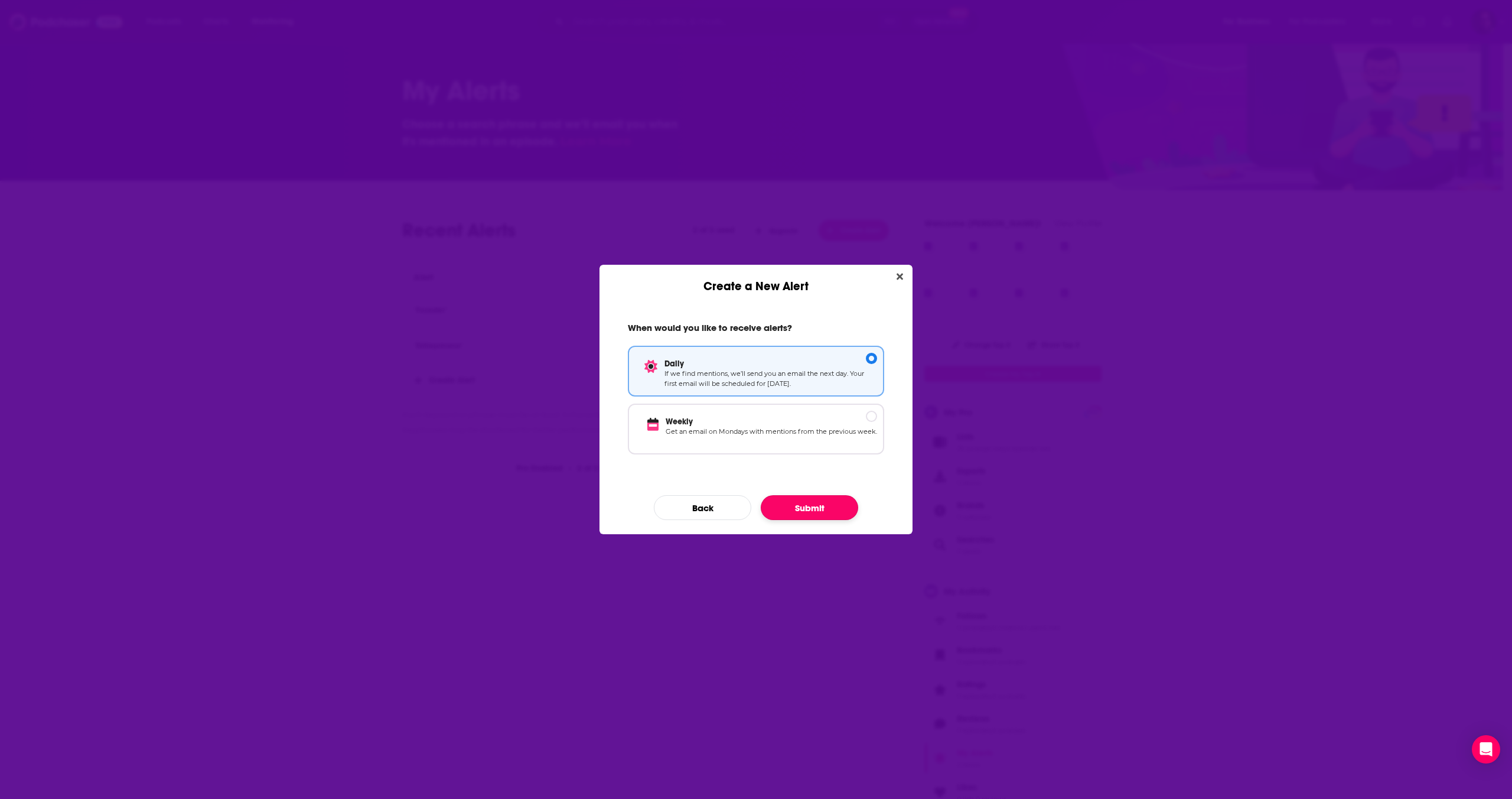
click at [827, 512] on button "Submit" at bounding box center [809, 507] width 97 height 25
